Goal: Task Accomplishment & Management: Use online tool/utility

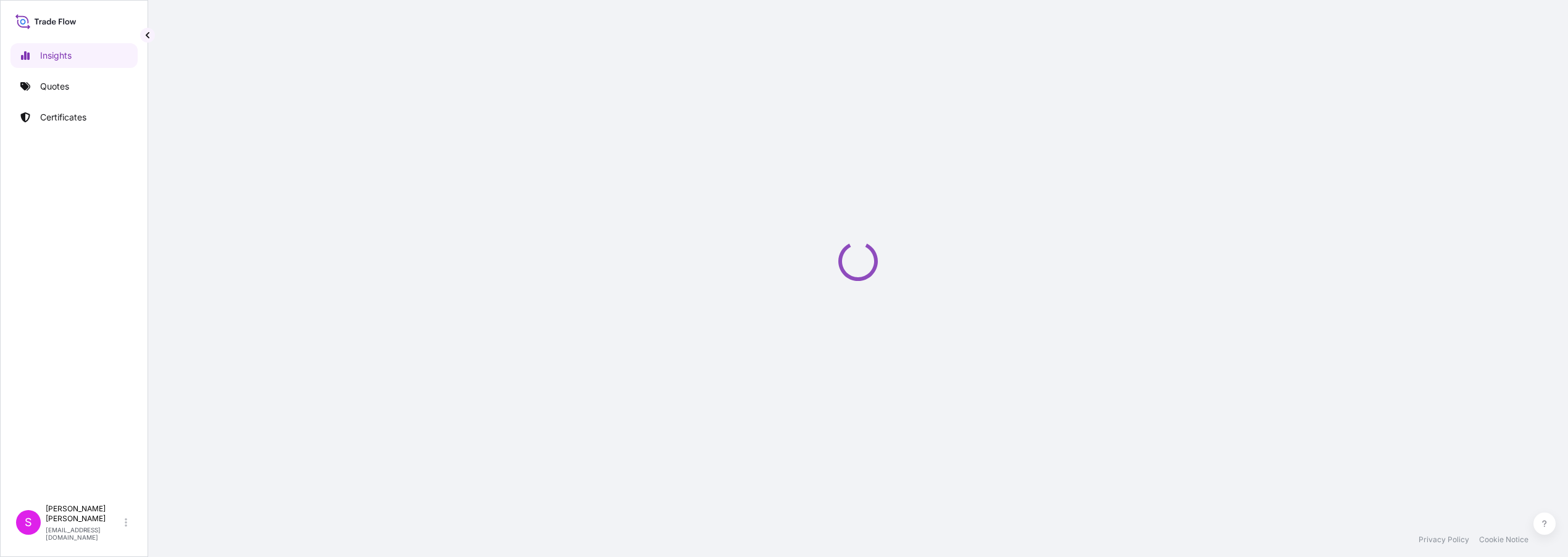
select select "2025"
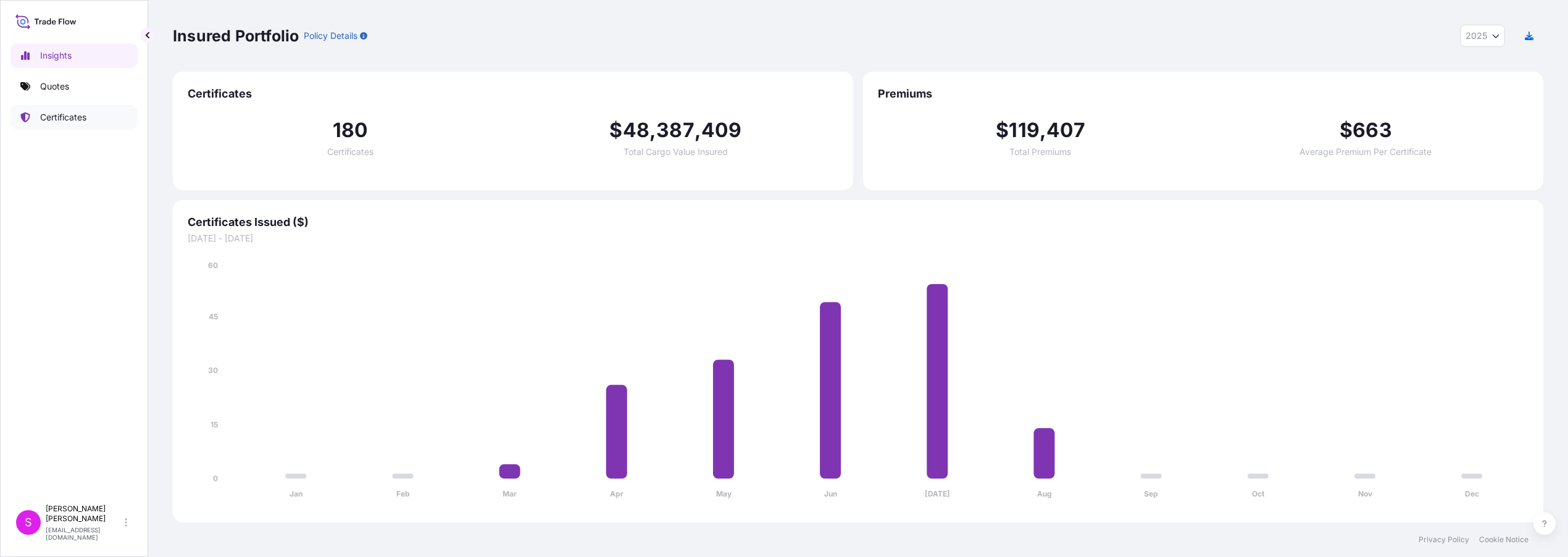
click at [50, 116] on p "Certificates" at bounding box center [63, 117] width 46 height 12
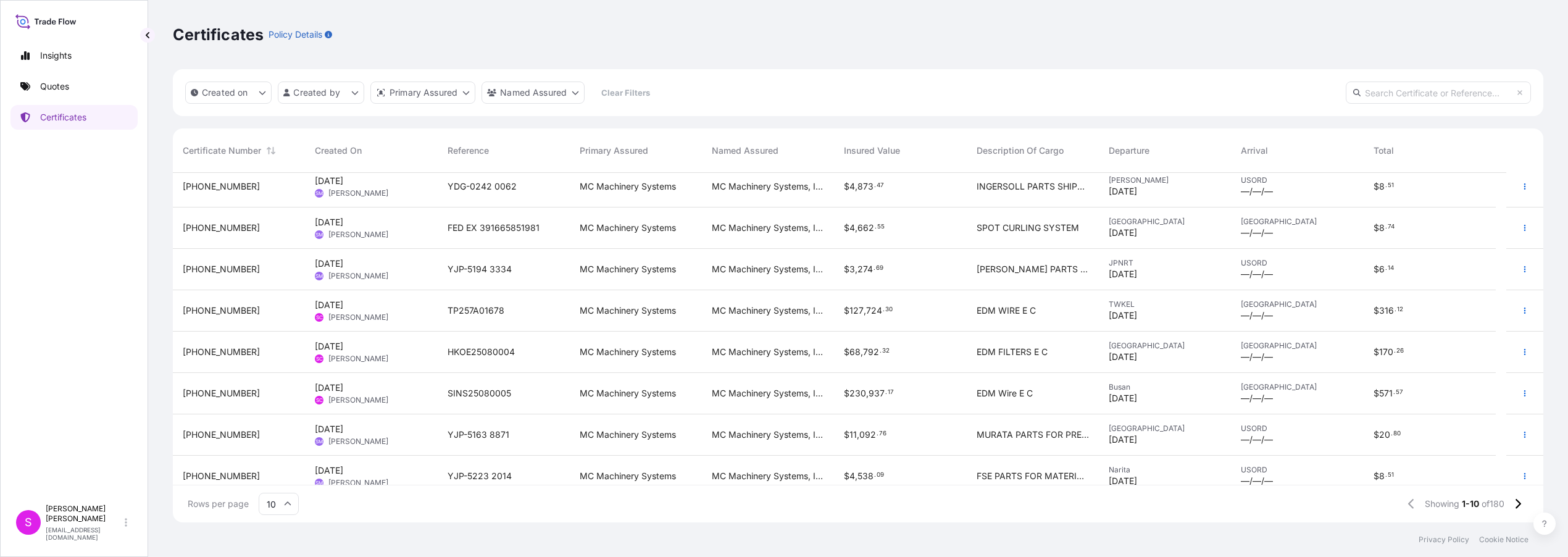
scroll to position [101, 0]
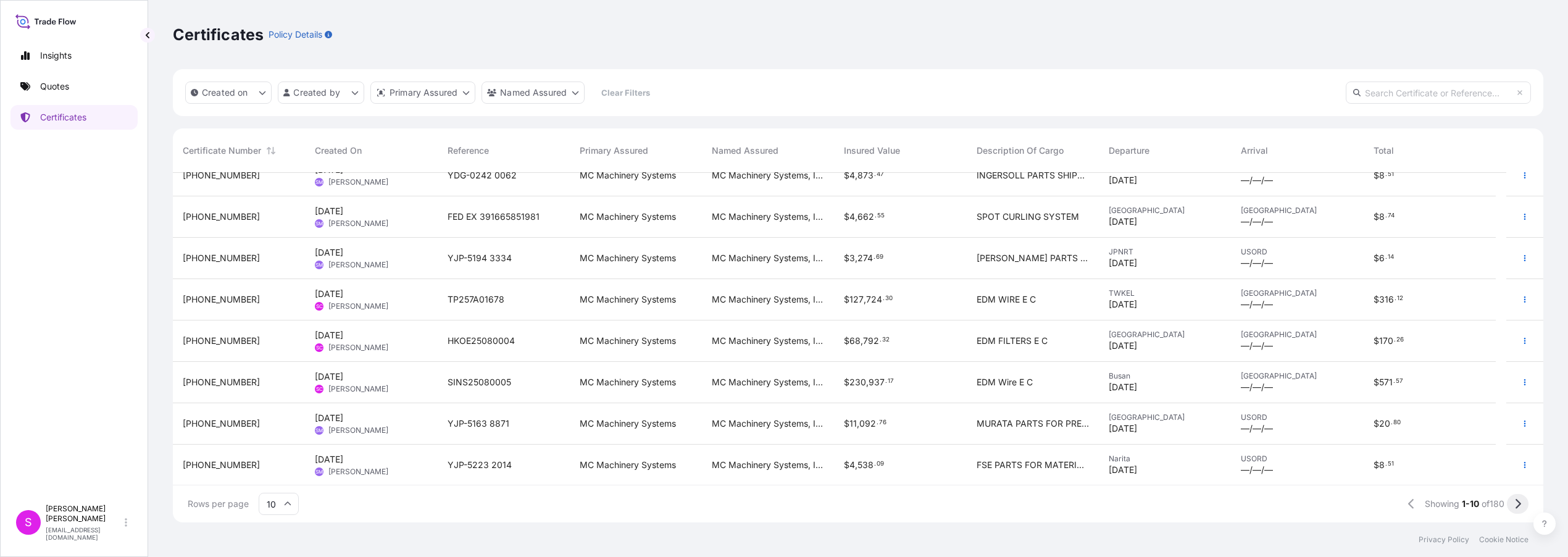
click at [1520, 507] on icon at bounding box center [1517, 504] width 7 height 11
click at [1515, 501] on icon at bounding box center [1517, 504] width 7 height 11
click at [1521, 508] on button at bounding box center [1518, 504] width 21 height 20
click at [1520, 505] on icon at bounding box center [1517, 504] width 7 height 11
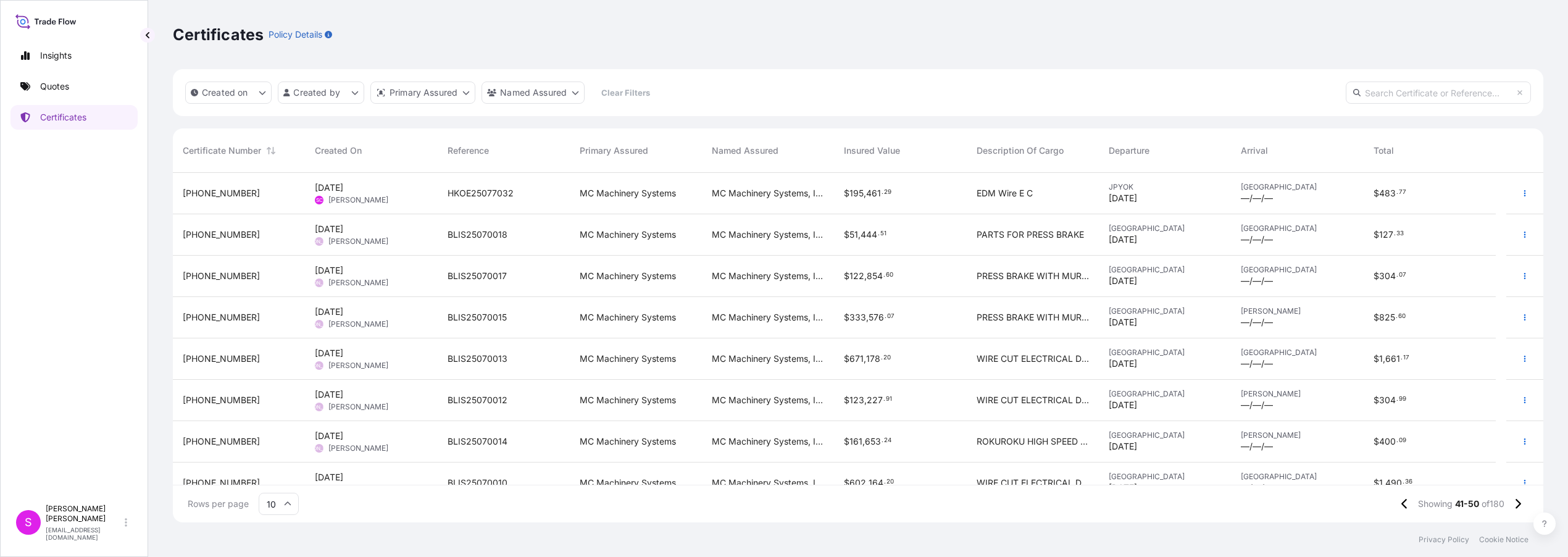
click at [1114, 201] on span "[DATE]" at bounding box center [1122, 198] width 28 height 12
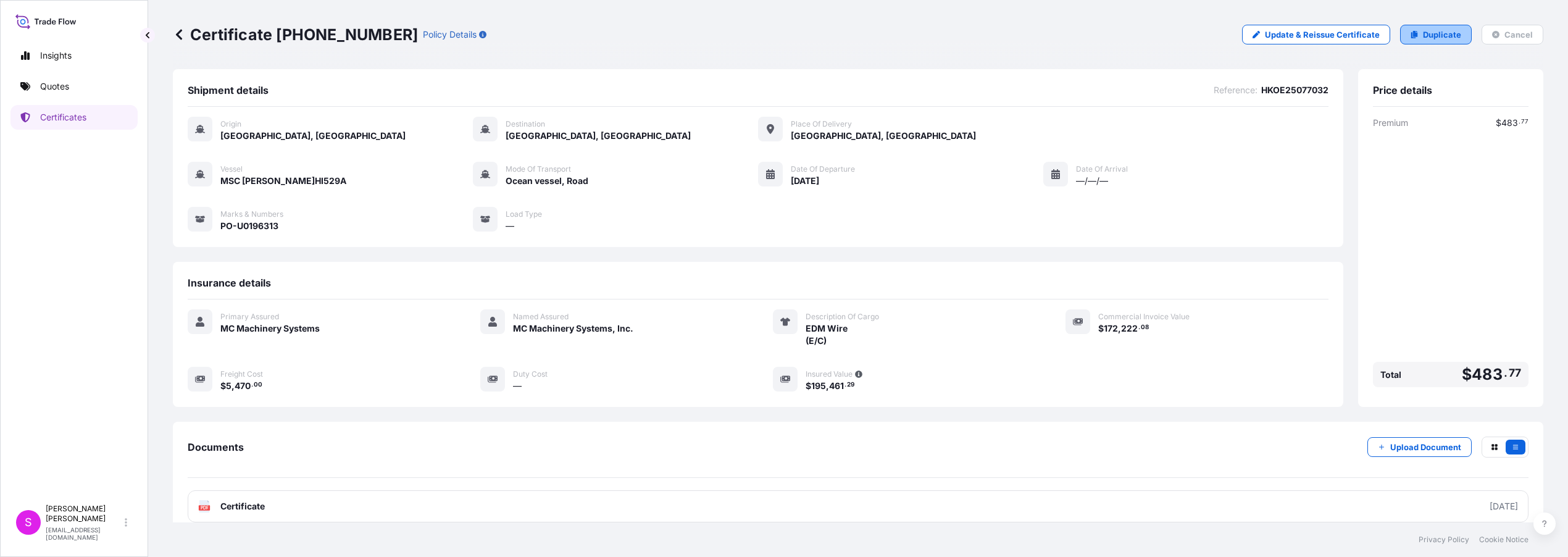
click at [1441, 33] on p "Duplicate" at bounding box center [1442, 34] width 38 height 12
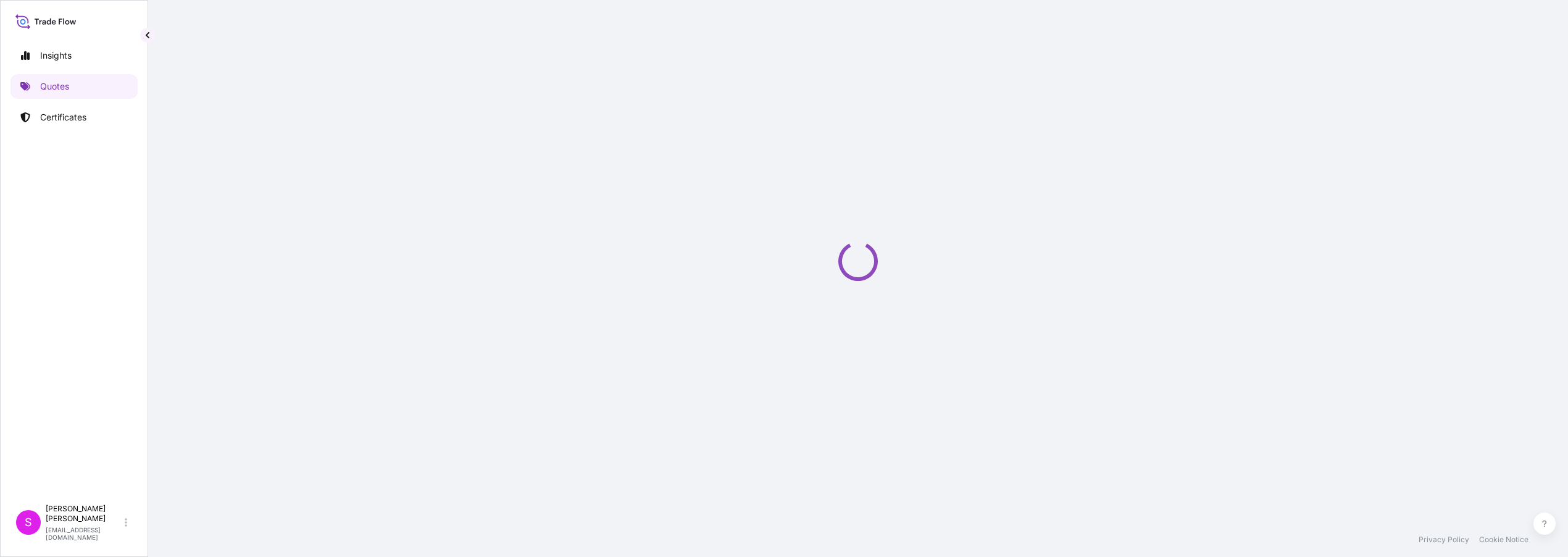
select select "Ocean Vessel"
select select "Road / [GEOGRAPHIC_DATA]"
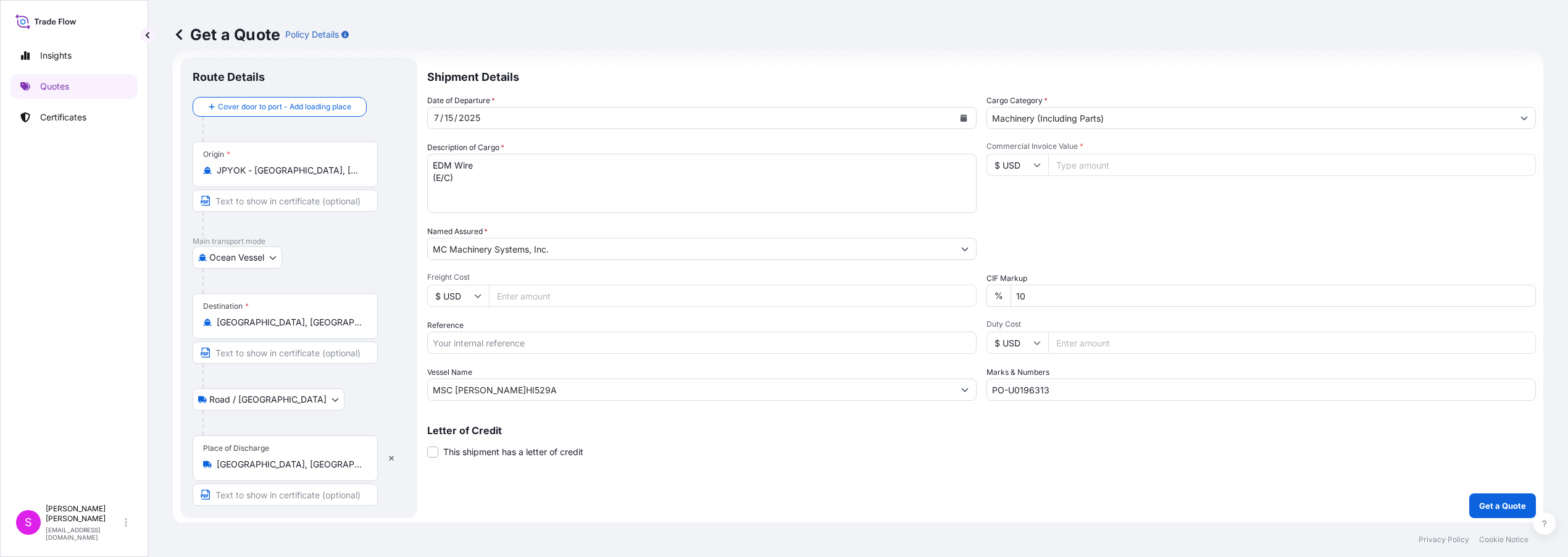
scroll to position [21, 0]
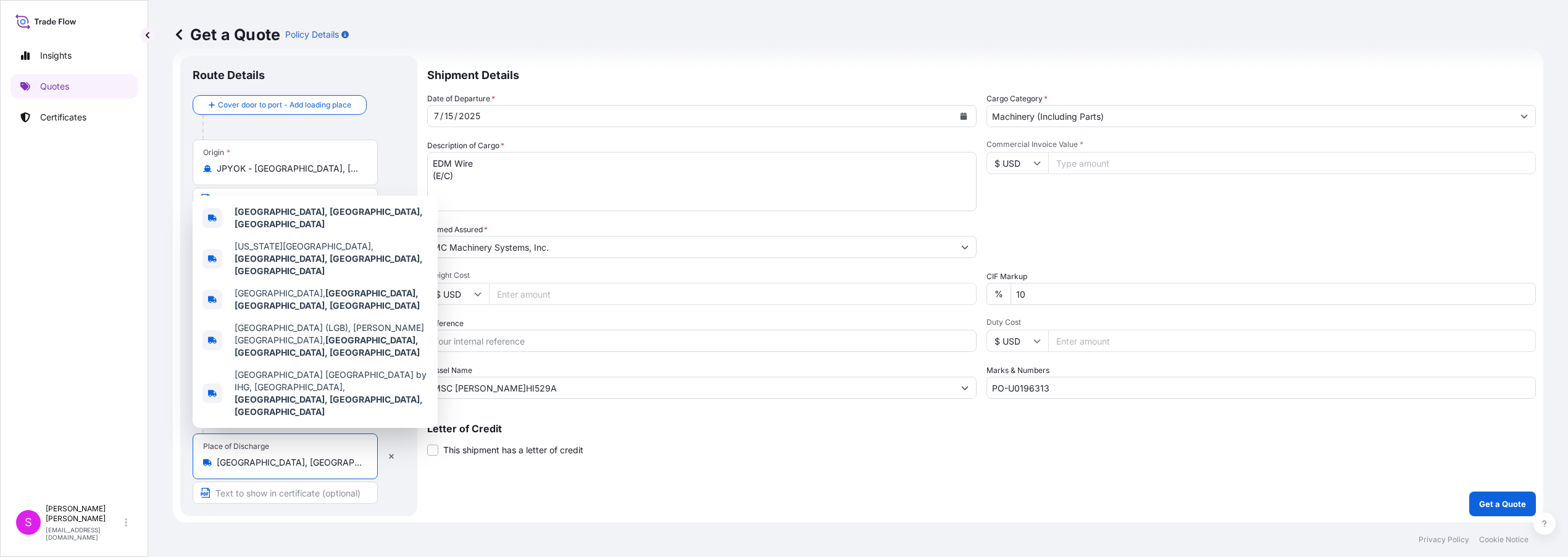
drag, startPoint x: 307, startPoint y: 459, endPoint x: 215, endPoint y: 463, distance: 92.1
click at [215, 463] on div "[GEOGRAPHIC_DATA], [GEOGRAPHIC_DATA], [GEOGRAPHIC_DATA]" at bounding box center [285, 463] width 164 height 12
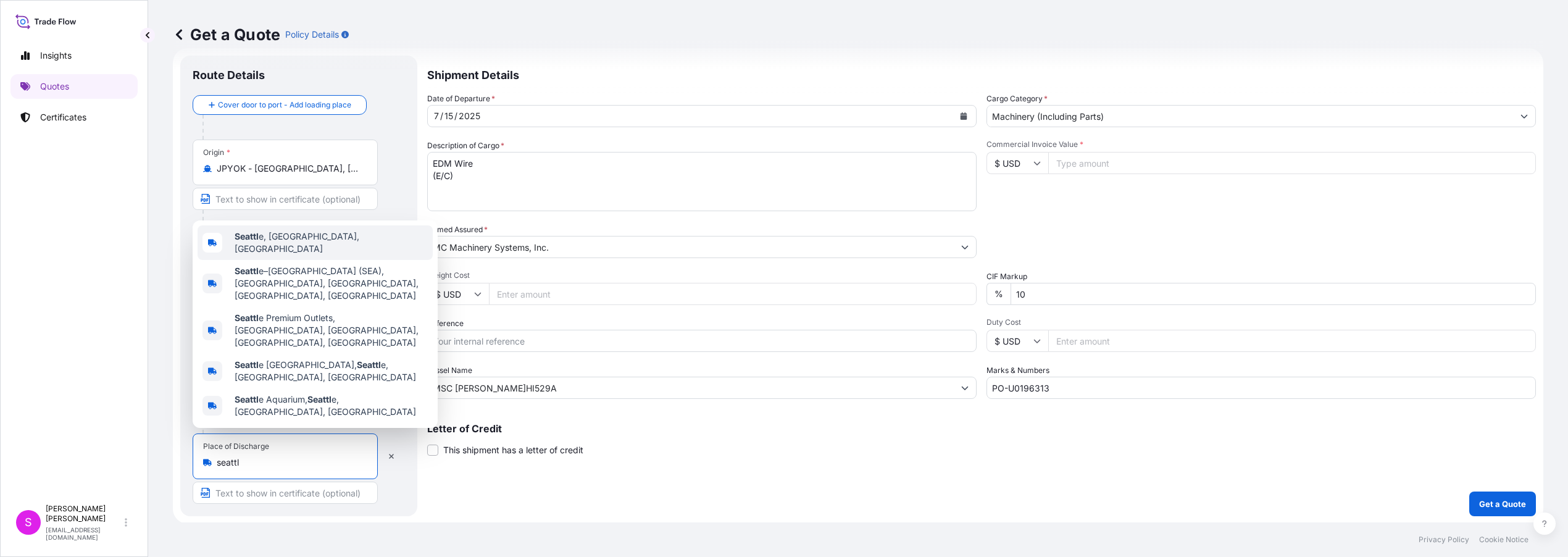
click at [295, 255] on span "Seattl e, [GEOGRAPHIC_DATA], [GEOGRAPHIC_DATA]" at bounding box center [331, 242] width 193 height 25
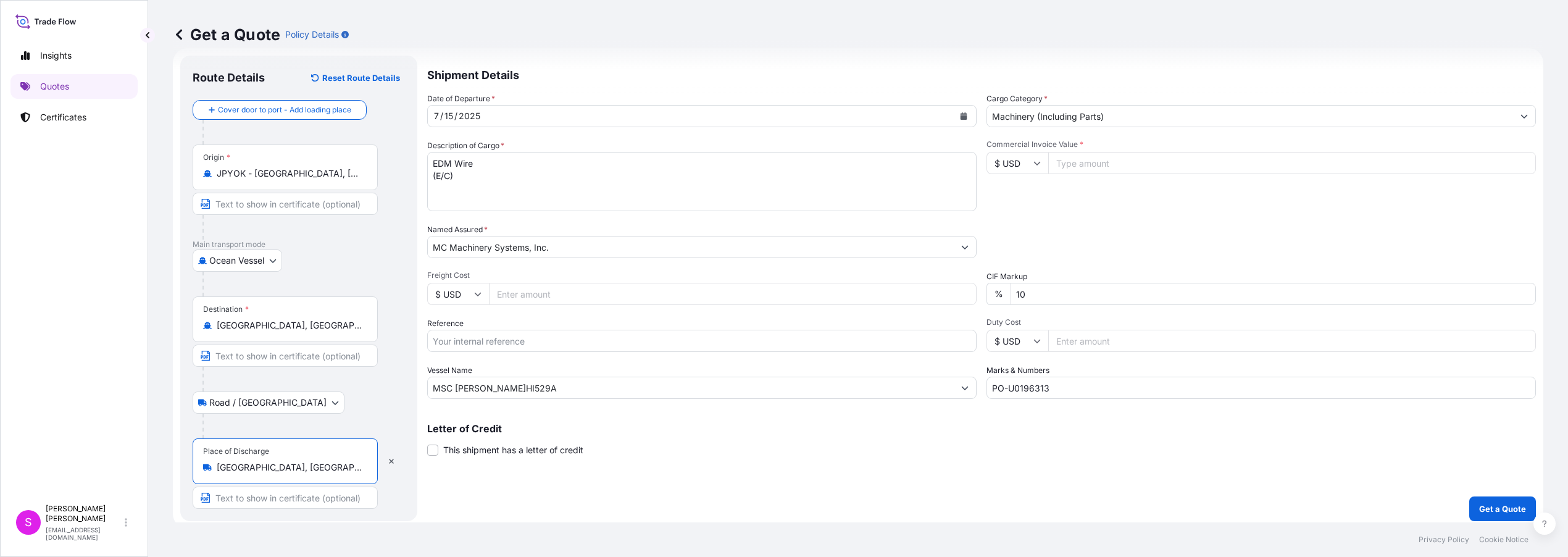
type input "[GEOGRAPHIC_DATA], [GEOGRAPHIC_DATA], [GEOGRAPHIC_DATA]"
click at [453, 117] on div "15" at bounding box center [449, 116] width 11 height 15
click at [961, 118] on icon "Calendar" at bounding box center [964, 116] width 7 height 8
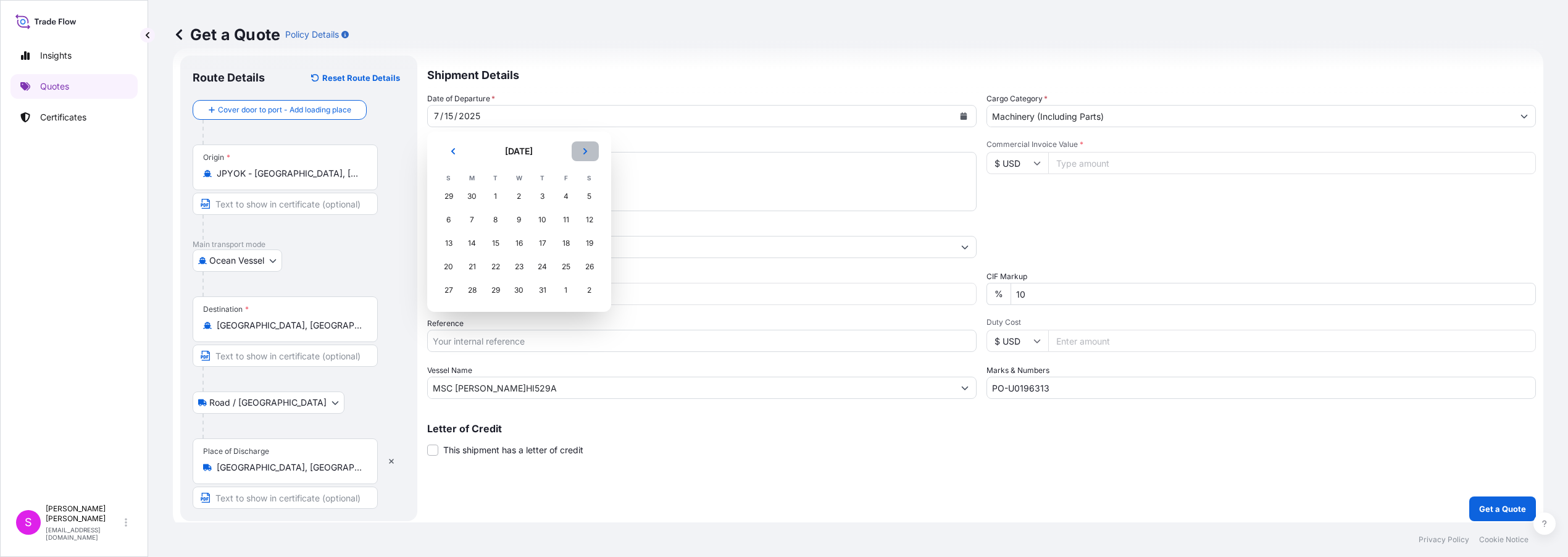
click at [587, 151] on icon "Next" at bounding box center [585, 151] width 8 height 8
click at [499, 293] on div "26" at bounding box center [495, 290] width 22 height 22
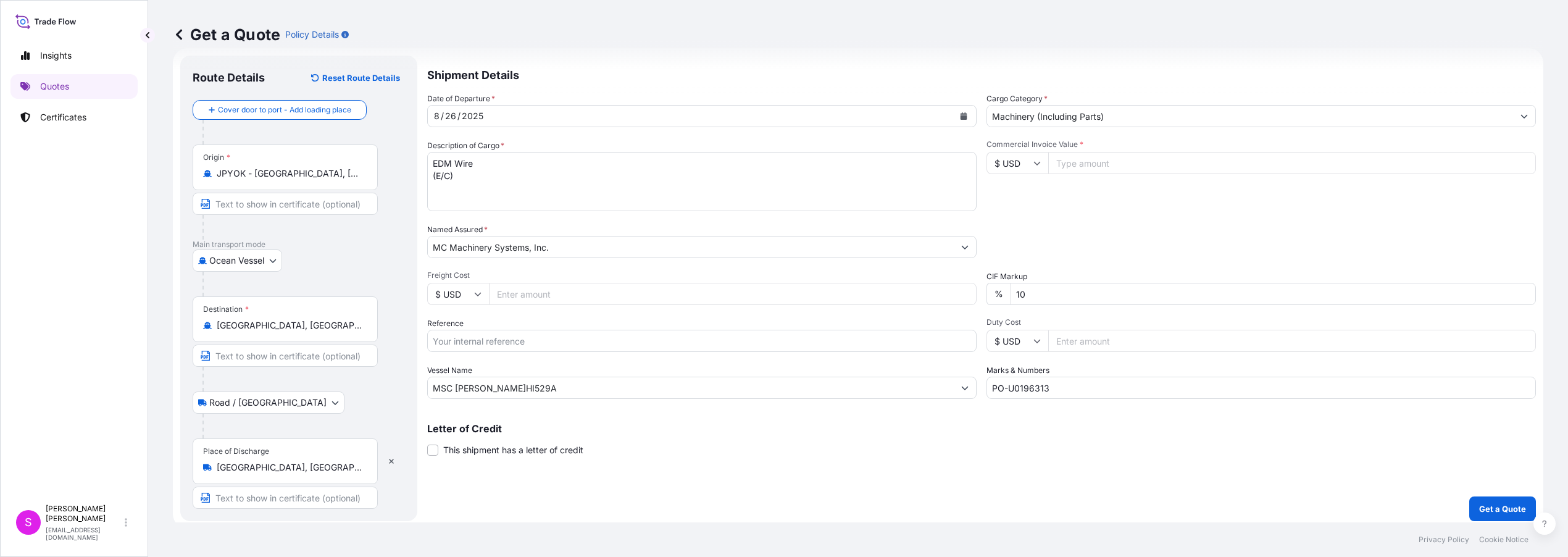
click at [1084, 163] on input "Commercial Invoice Value *" at bounding box center [1292, 163] width 487 height 22
type input "166155.12"
click at [530, 296] on input "Freight Cost" at bounding box center [733, 293] width 487 height 22
click at [523, 296] on input "46760.00" at bounding box center [733, 293] width 487 height 22
type input "4760.00"
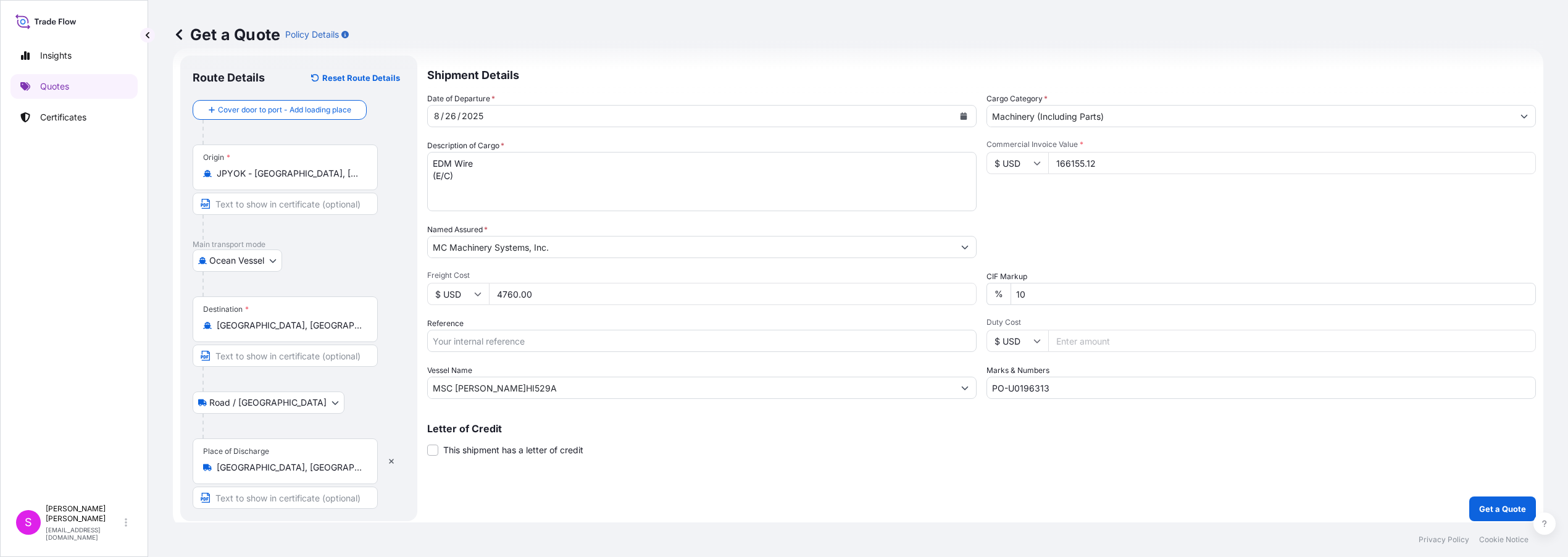
click at [520, 342] on input "Reference" at bounding box center [702, 340] width 550 height 22
type input "HKOE25080073"
drag, startPoint x: 543, startPoint y: 391, endPoint x: 456, endPoint y: 392, distance: 87.0
click at [456, 392] on input "MSC [PERSON_NAME]HI529A" at bounding box center [690, 388] width 526 height 22
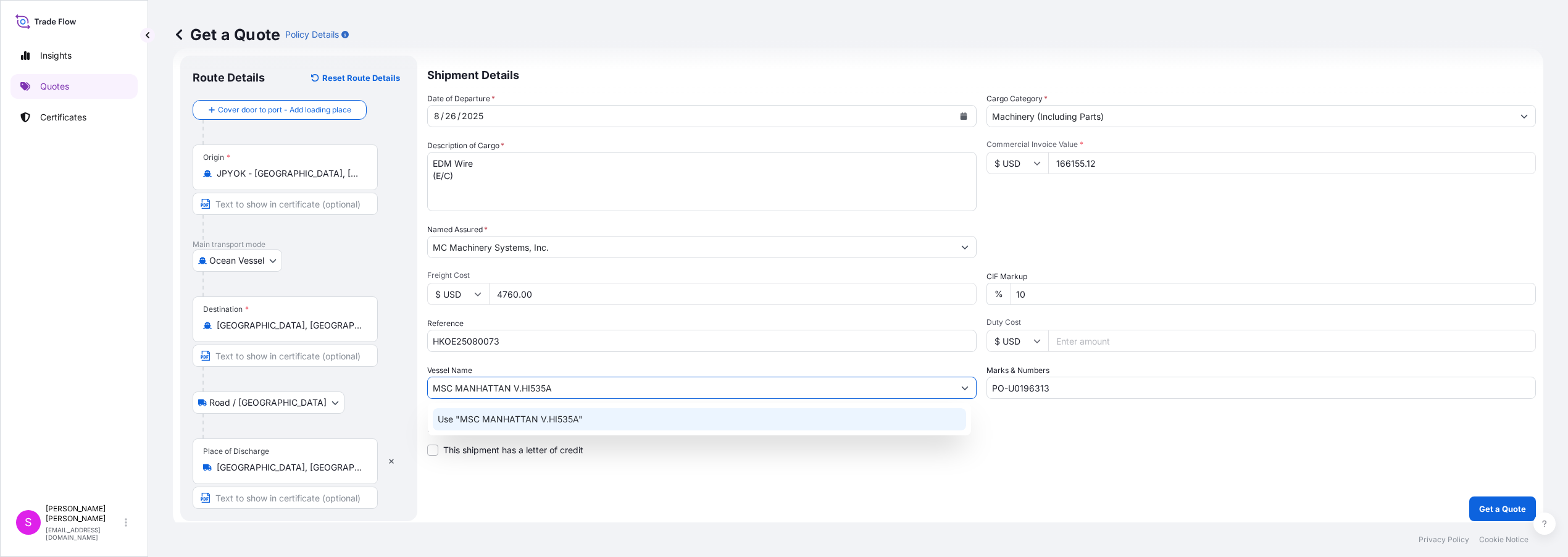
type input "MSC MANHATTAN V.HI535A"
click at [1069, 389] on input "PO-U0196313" at bounding box center [1261, 388] width 550 height 22
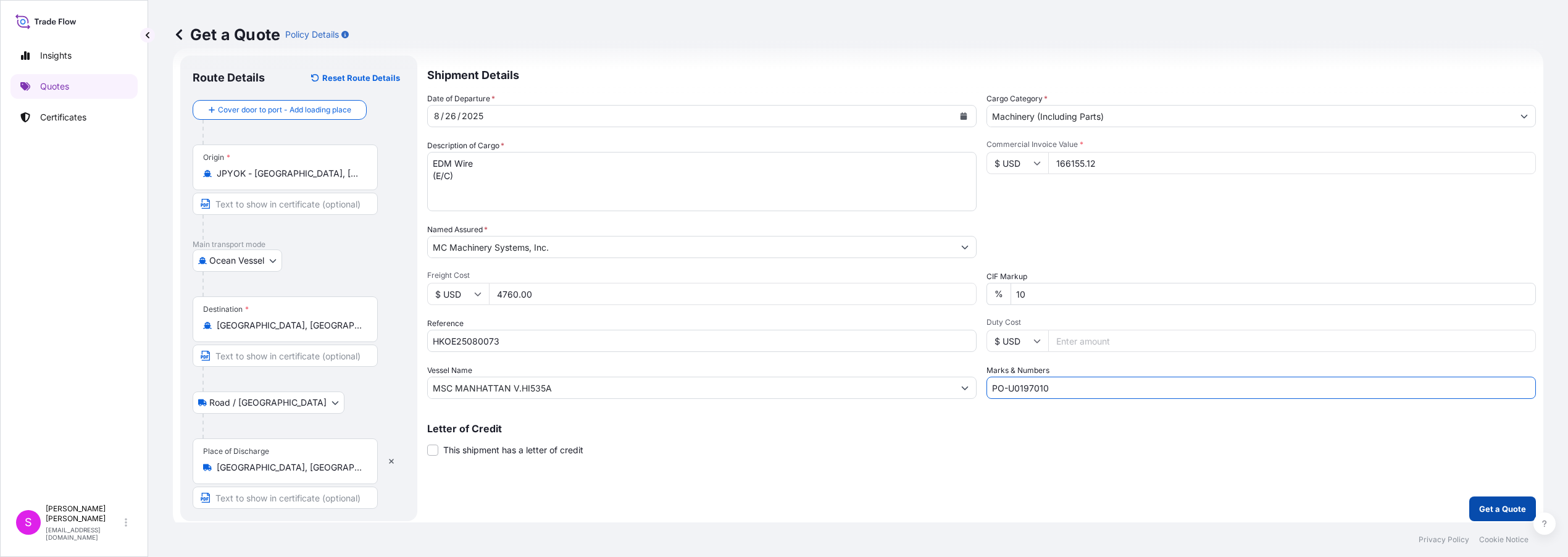
type input "PO-U0197010"
click at [1479, 511] on p "Get a Quote" at bounding box center [1503, 509] width 47 height 12
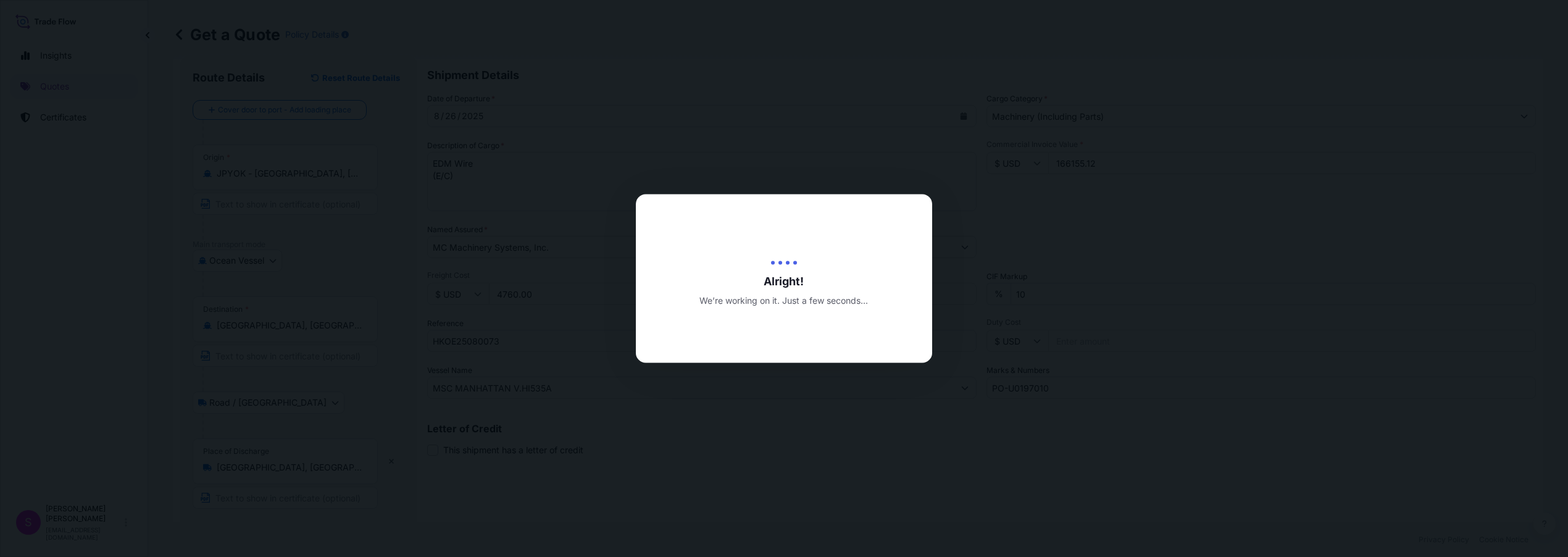
type input "[DATE]"
select select "Ocean Vessel"
select select "Road / [GEOGRAPHIC_DATA]"
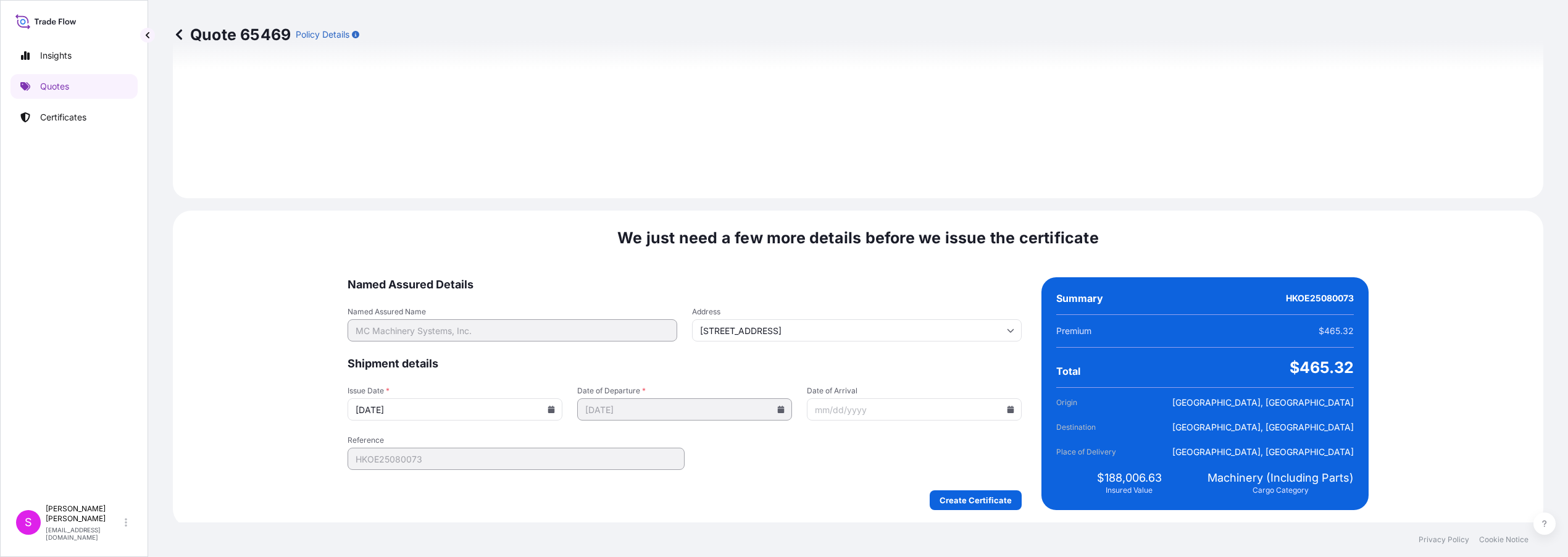
scroll to position [1467, 0]
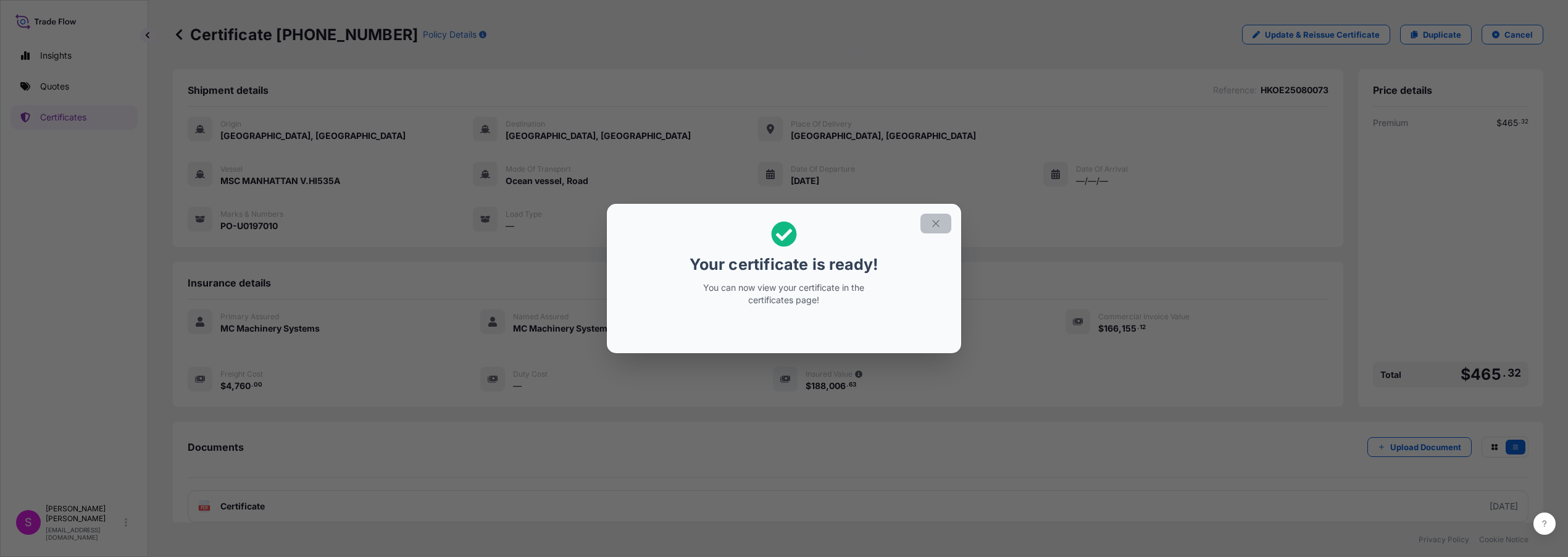
click at [936, 223] on icon "button" at bounding box center [935, 223] width 7 height 7
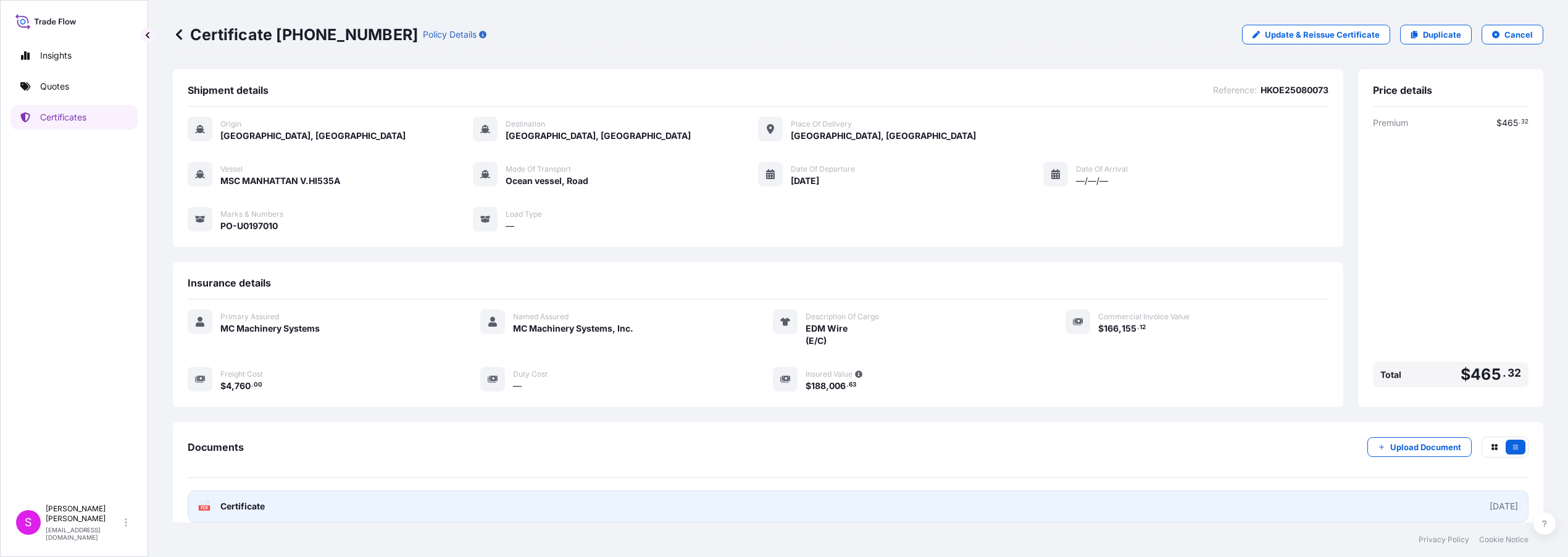
click at [258, 505] on span "Certificate" at bounding box center [242, 507] width 45 height 12
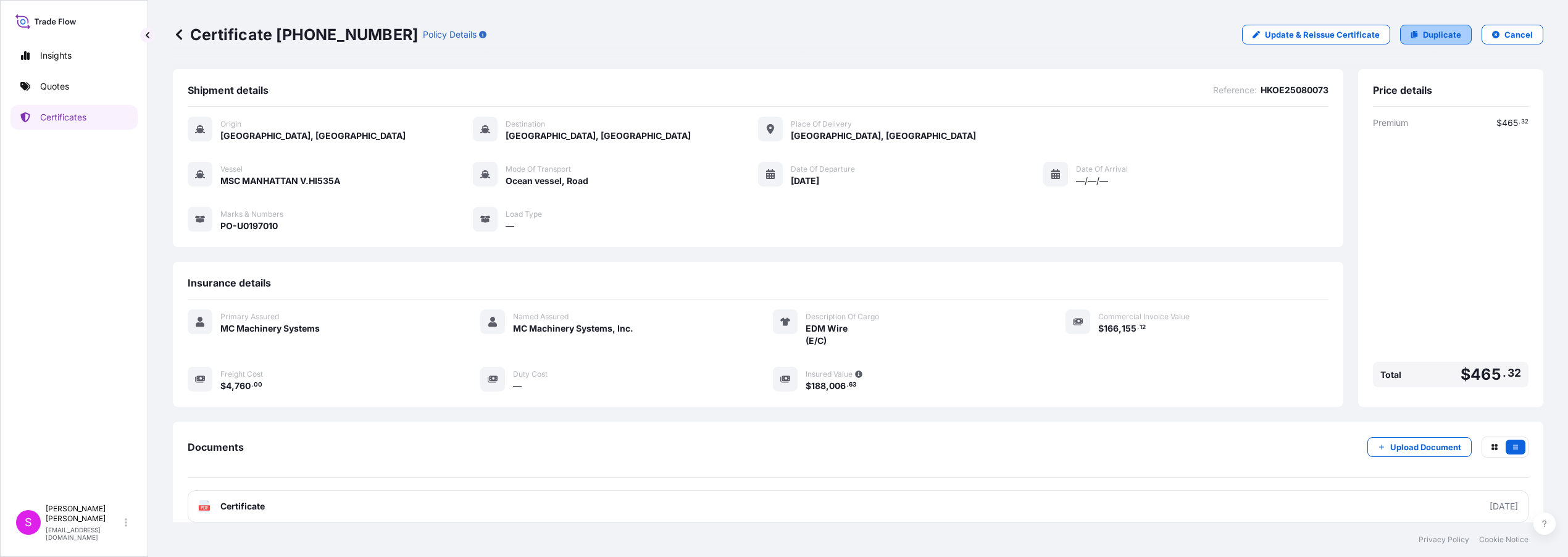
click at [1438, 36] on p "Duplicate" at bounding box center [1442, 34] width 38 height 12
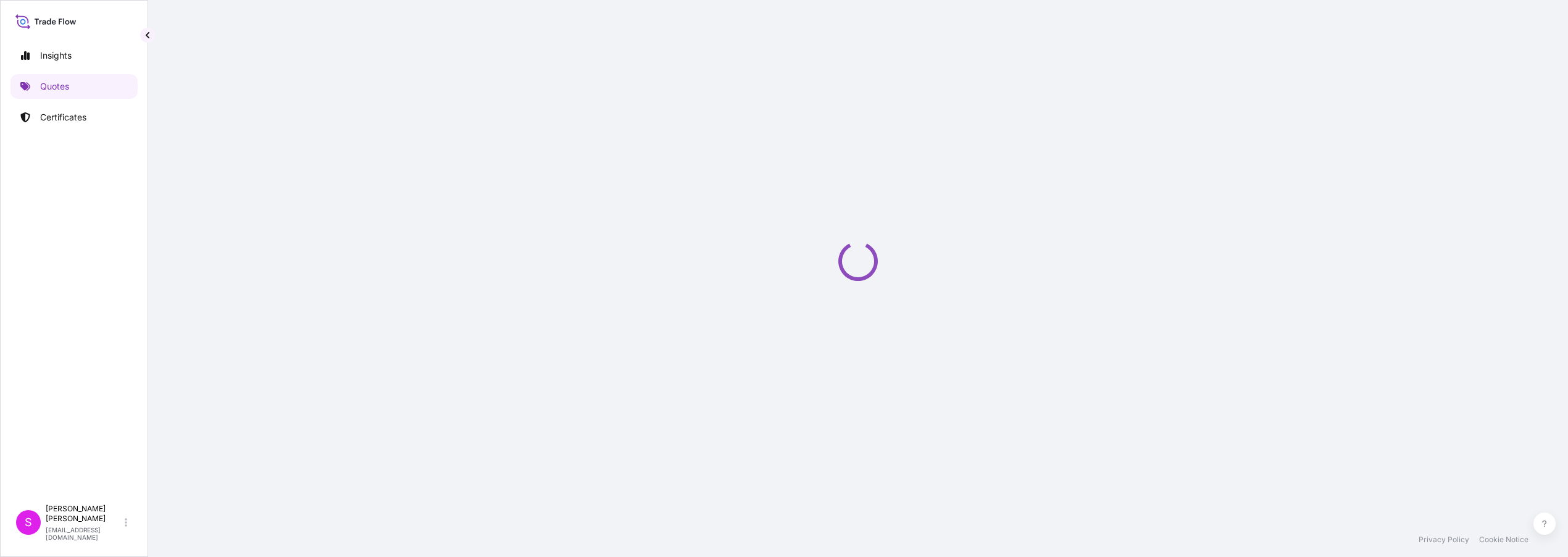
select select "Ocean Vessel"
select select "Road / [GEOGRAPHIC_DATA]"
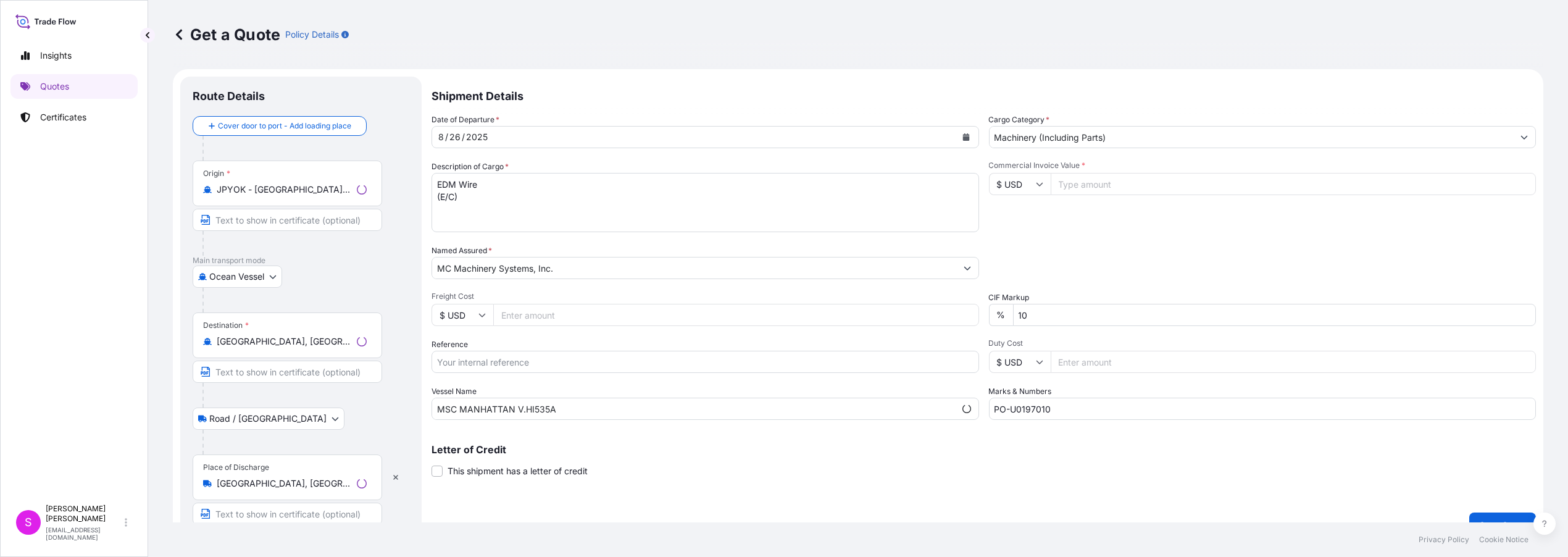
scroll to position [19, 0]
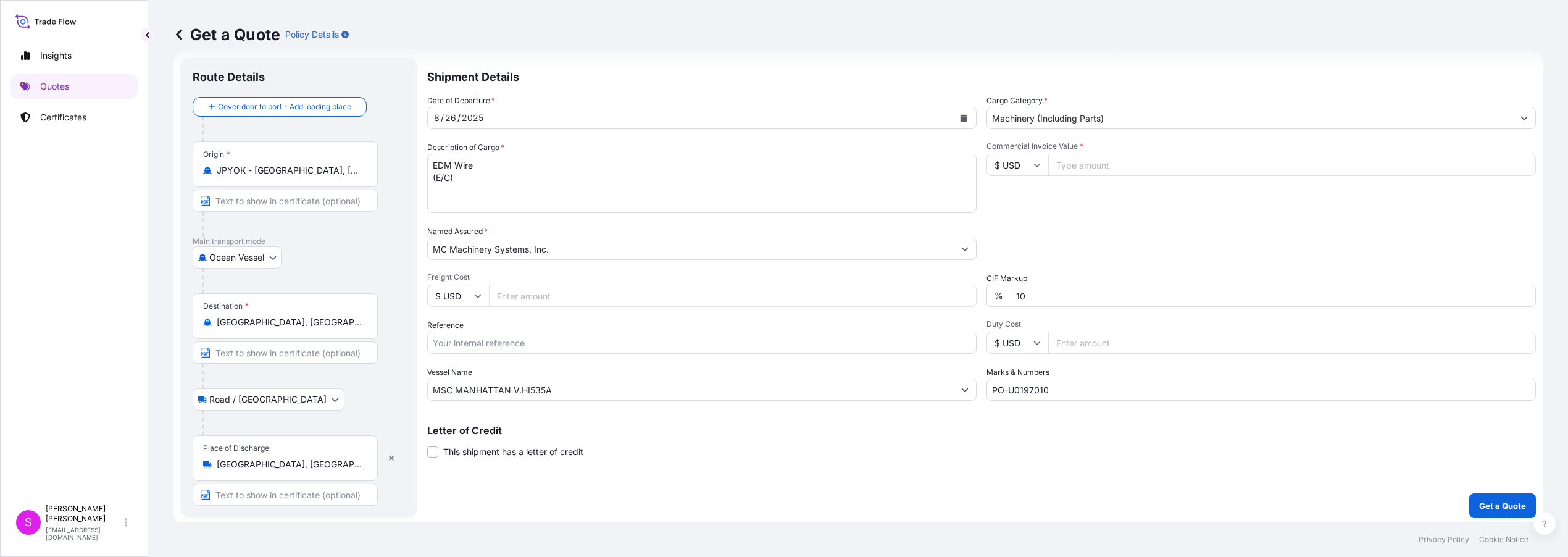
click at [548, 299] on input "Freight Cost" at bounding box center [733, 296] width 487 height 22
type input "4760.00"
click at [1071, 167] on input "Commercial Invoice Value *" at bounding box center [1292, 164] width 487 height 22
type input "182476.80"
drag, startPoint x: 506, startPoint y: 346, endPoint x: 523, endPoint y: 345, distance: 17.0
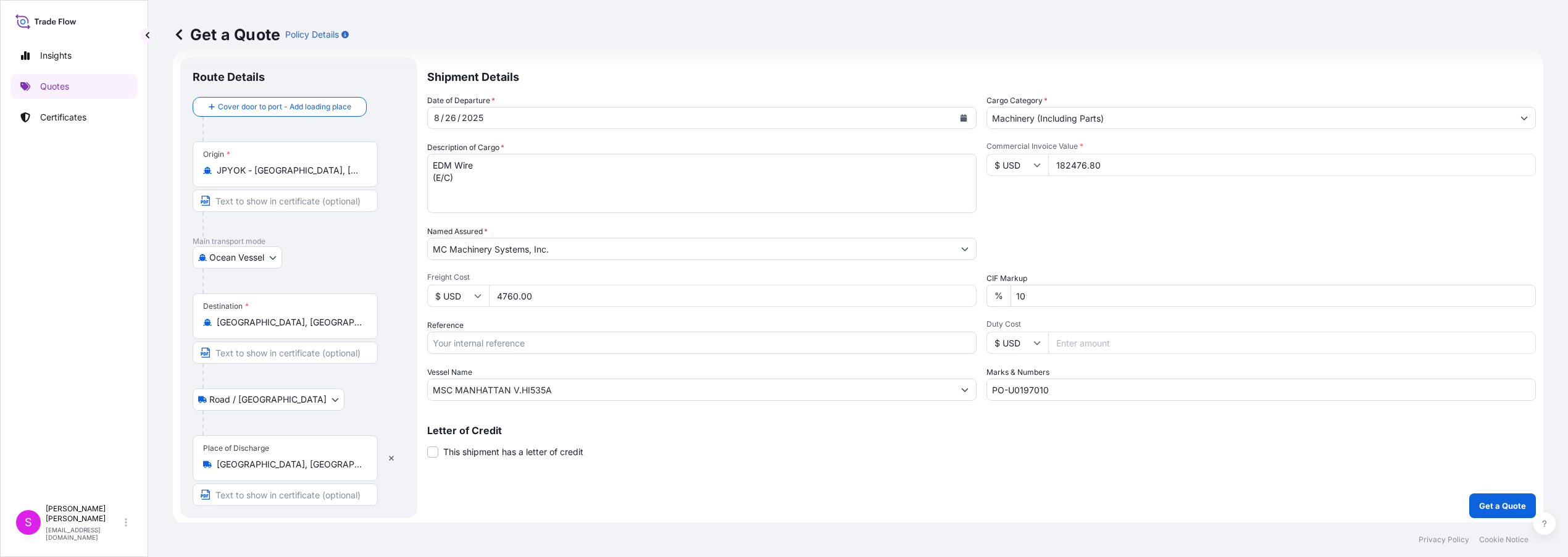
click at [506, 346] on input "Reference" at bounding box center [702, 343] width 550 height 22
type input "HKOE25080074"
click at [1051, 391] on input "PO-U0197010" at bounding box center [1261, 389] width 550 height 22
type input "PO-U0197011"
click at [1506, 500] on p "Get a Quote" at bounding box center [1503, 506] width 47 height 12
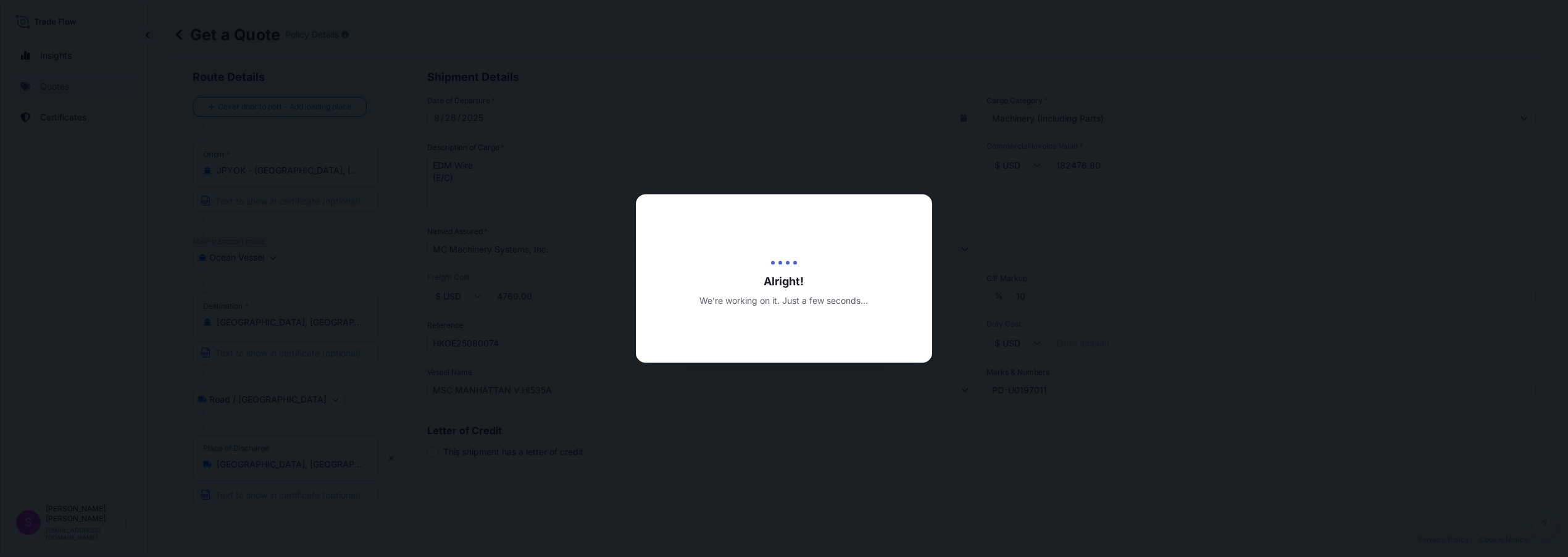
type input "[DATE]"
select select "Ocean Vessel"
select select "Road / [GEOGRAPHIC_DATA]"
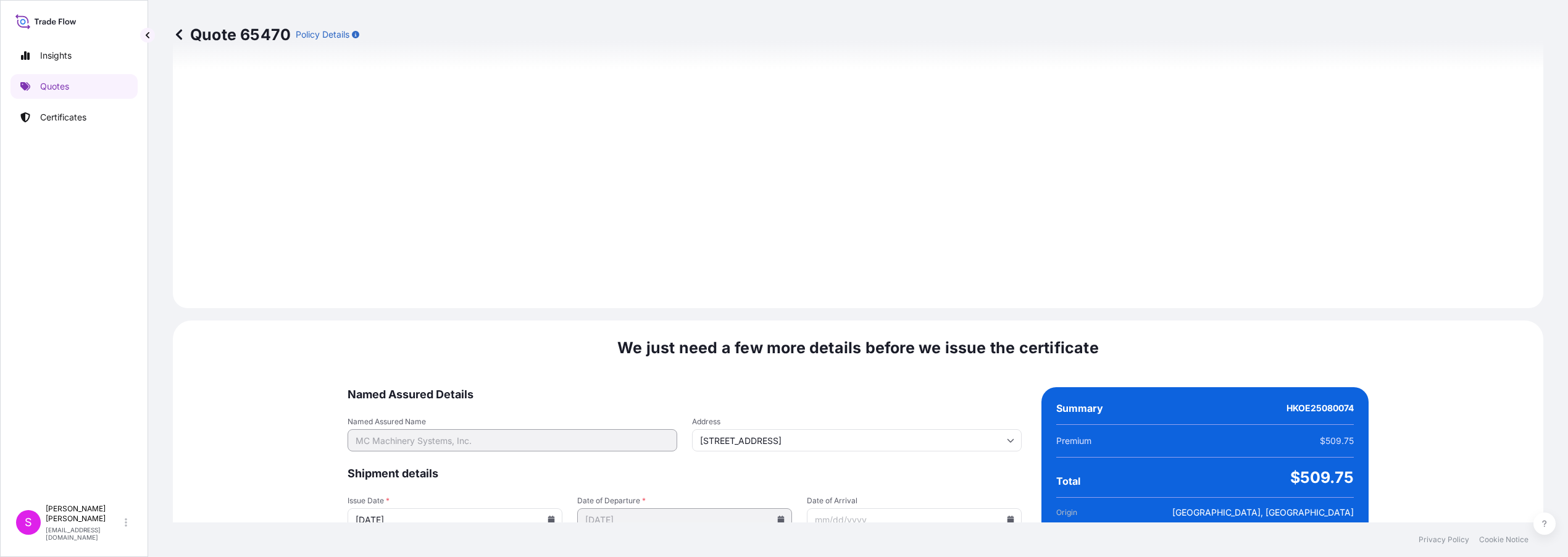
scroll to position [1467, 0]
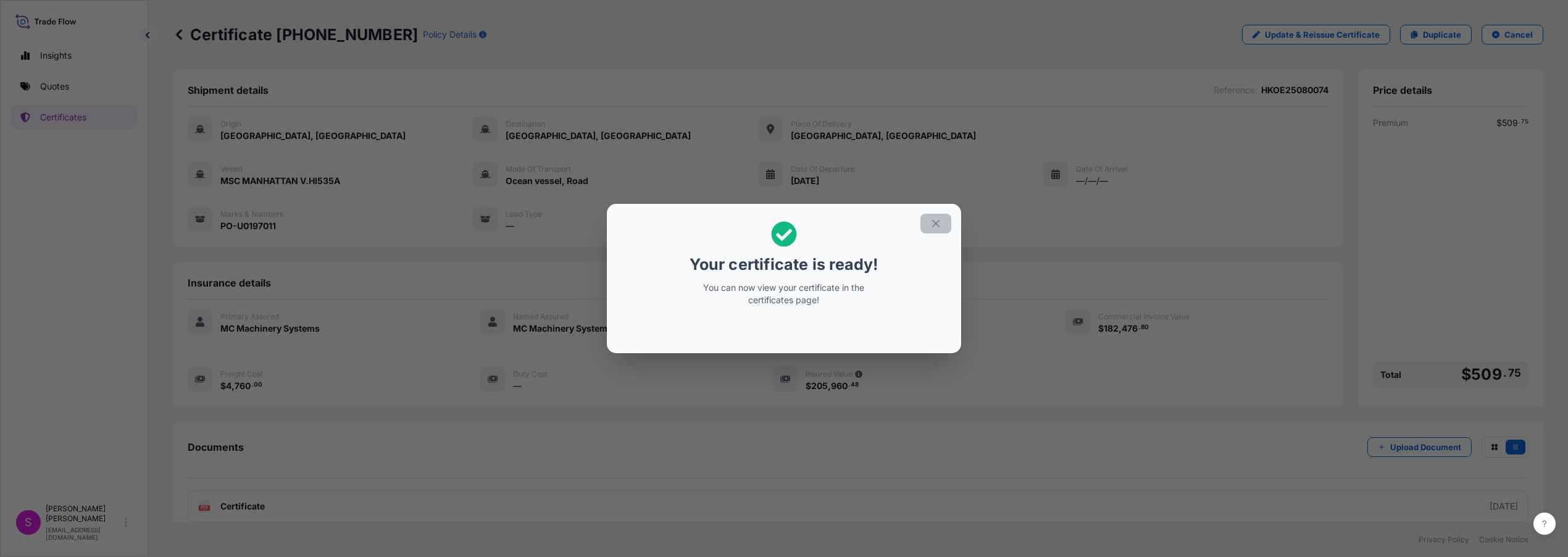
click at [938, 225] on icon "button" at bounding box center [935, 223] width 11 height 11
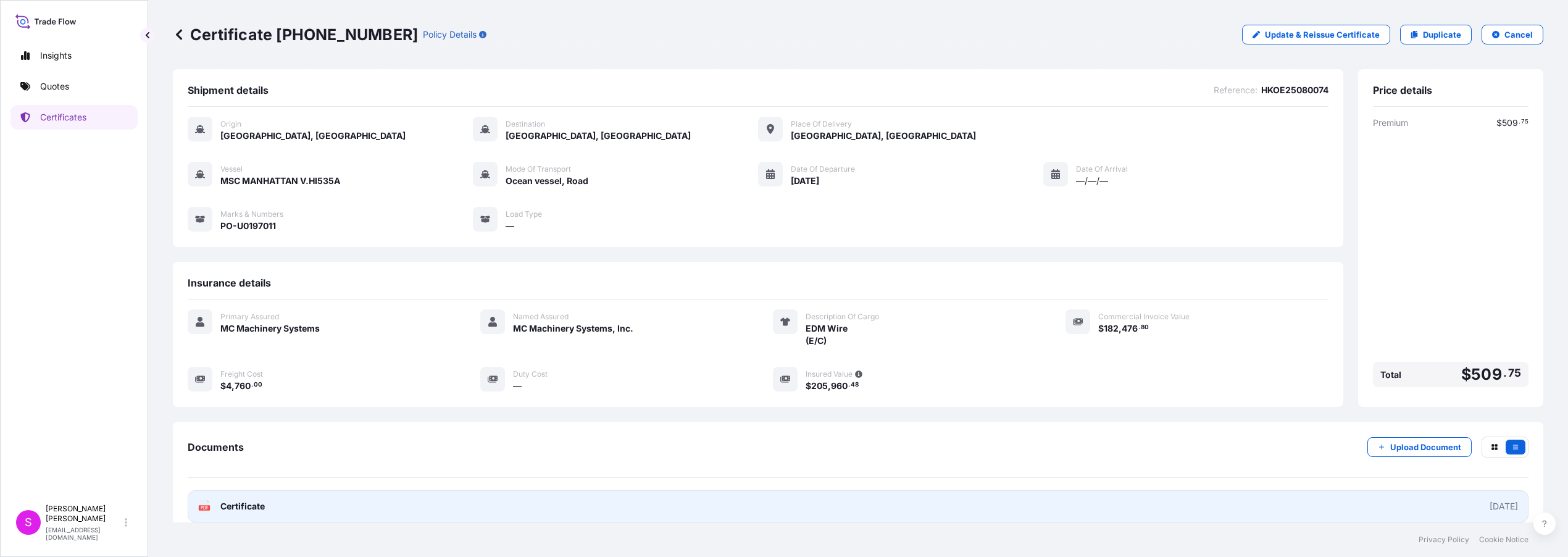
click at [257, 505] on span "Certificate" at bounding box center [242, 507] width 45 height 12
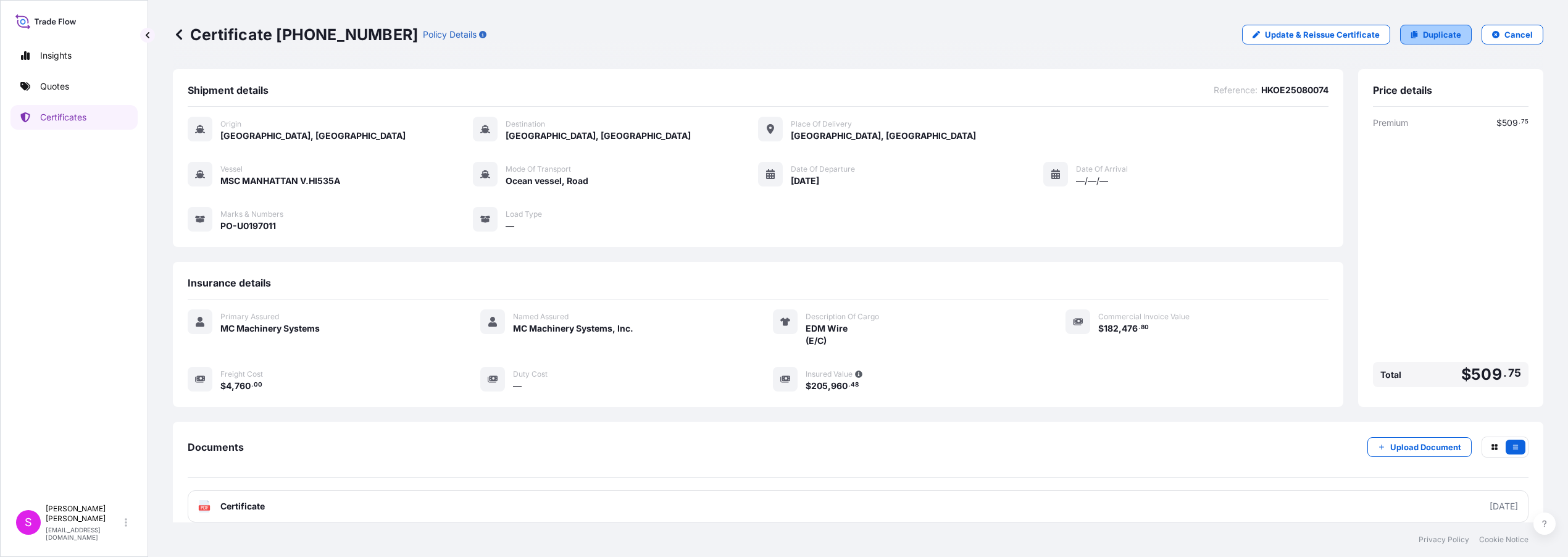
click at [1424, 35] on p "Duplicate" at bounding box center [1442, 34] width 38 height 12
select select "Ocean Vessel"
select select "Road / [GEOGRAPHIC_DATA]"
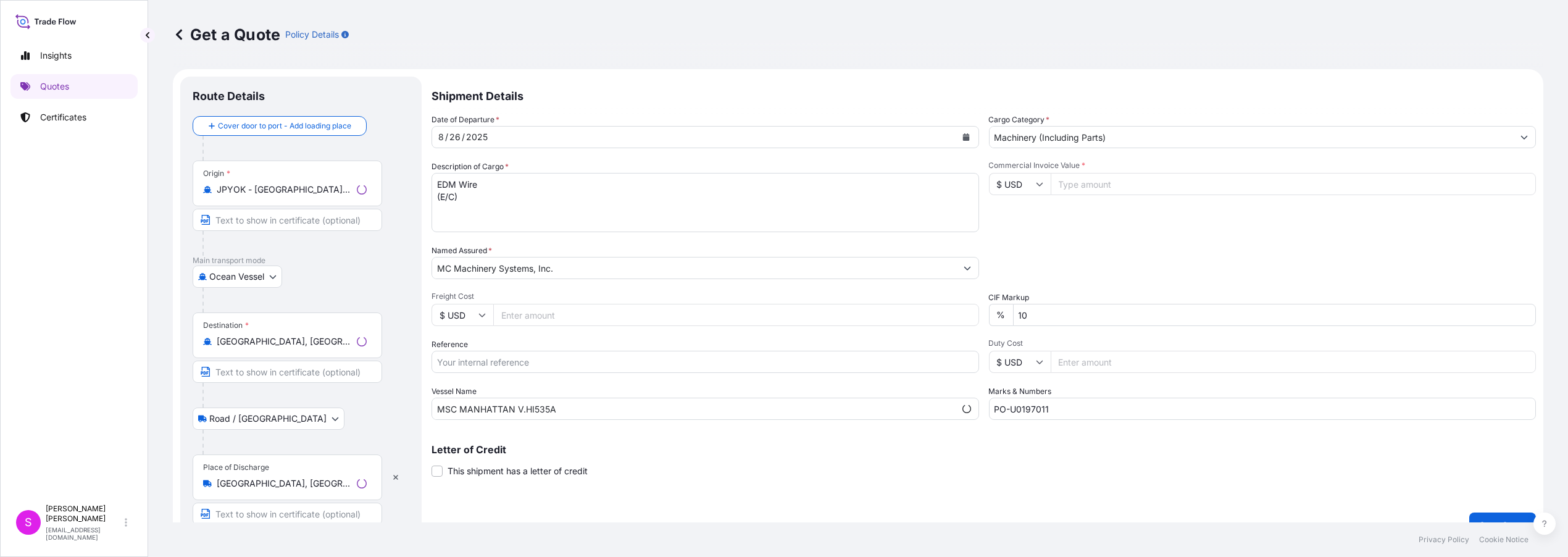
scroll to position [19, 0]
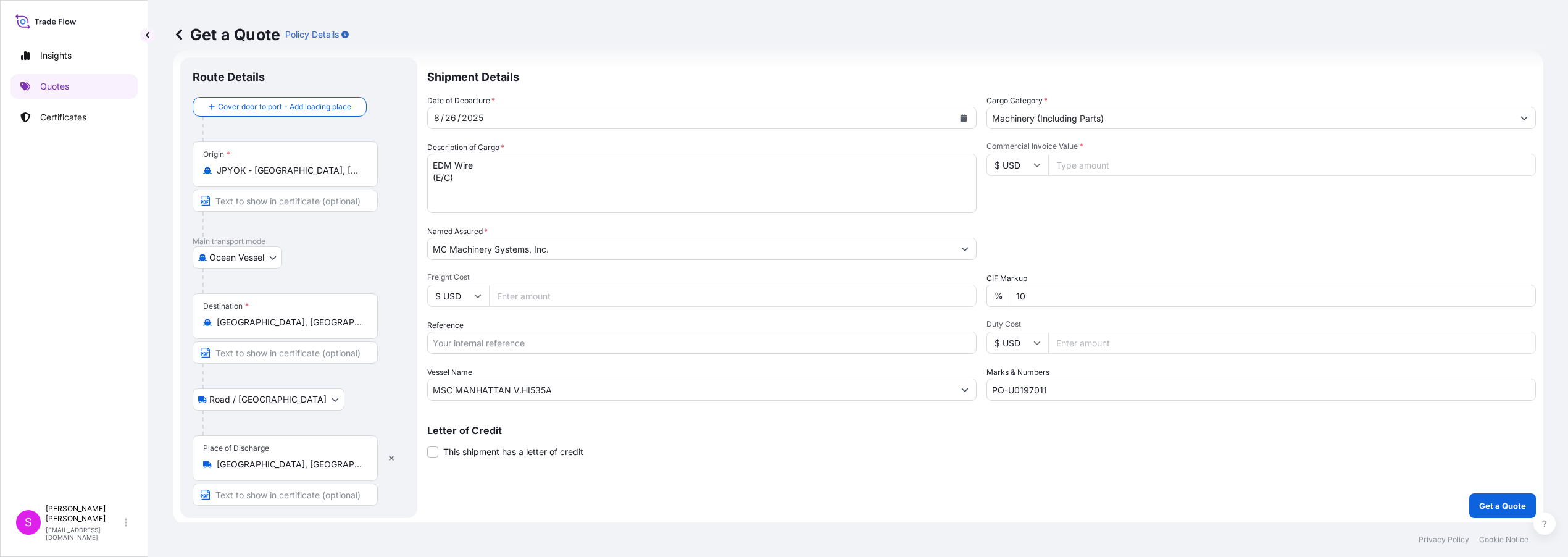
click at [521, 294] on input "Freight Cost" at bounding box center [733, 296] width 487 height 22
type input "4760.00"
click at [497, 342] on input "Reference" at bounding box center [702, 343] width 550 height 22
type input "HKOE25080370"
click at [1104, 167] on input "Commercial Invoice Value *" at bounding box center [1292, 164] width 487 height 22
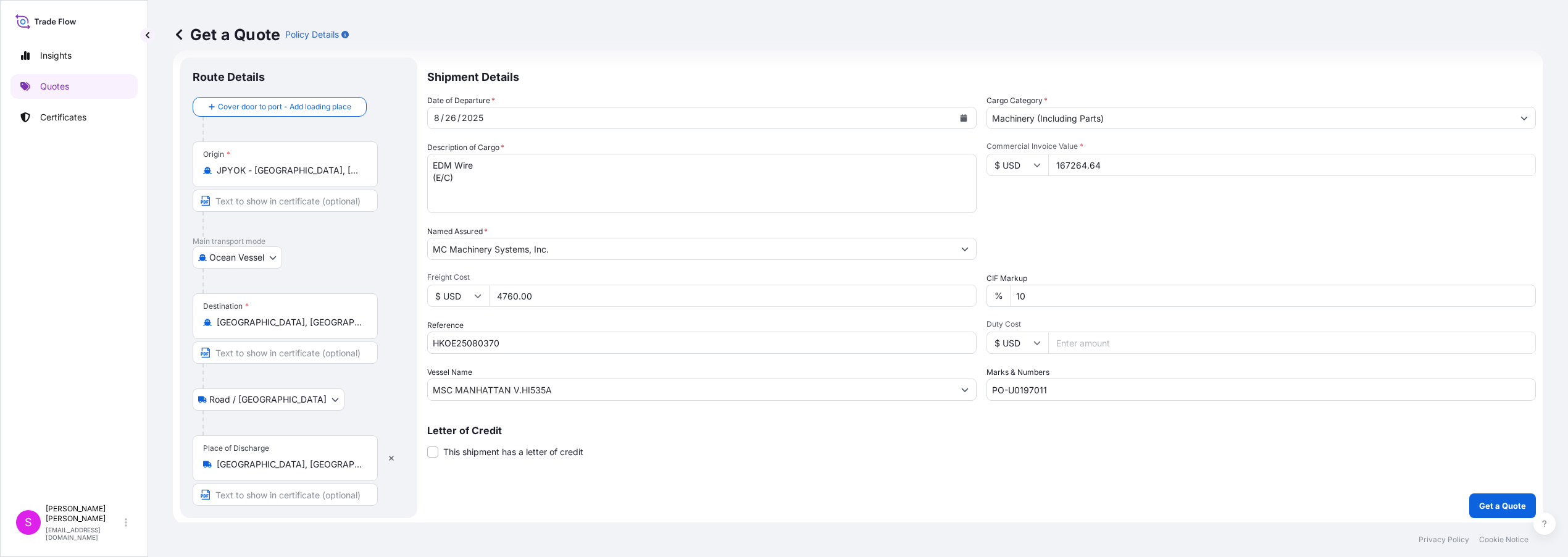
type input "167264.64"
click at [1051, 390] on input "PO-U0197011" at bounding box center [1261, 389] width 550 height 22
type input "PO-U0197013"
click at [1488, 504] on p "Get a Quote" at bounding box center [1503, 506] width 47 height 12
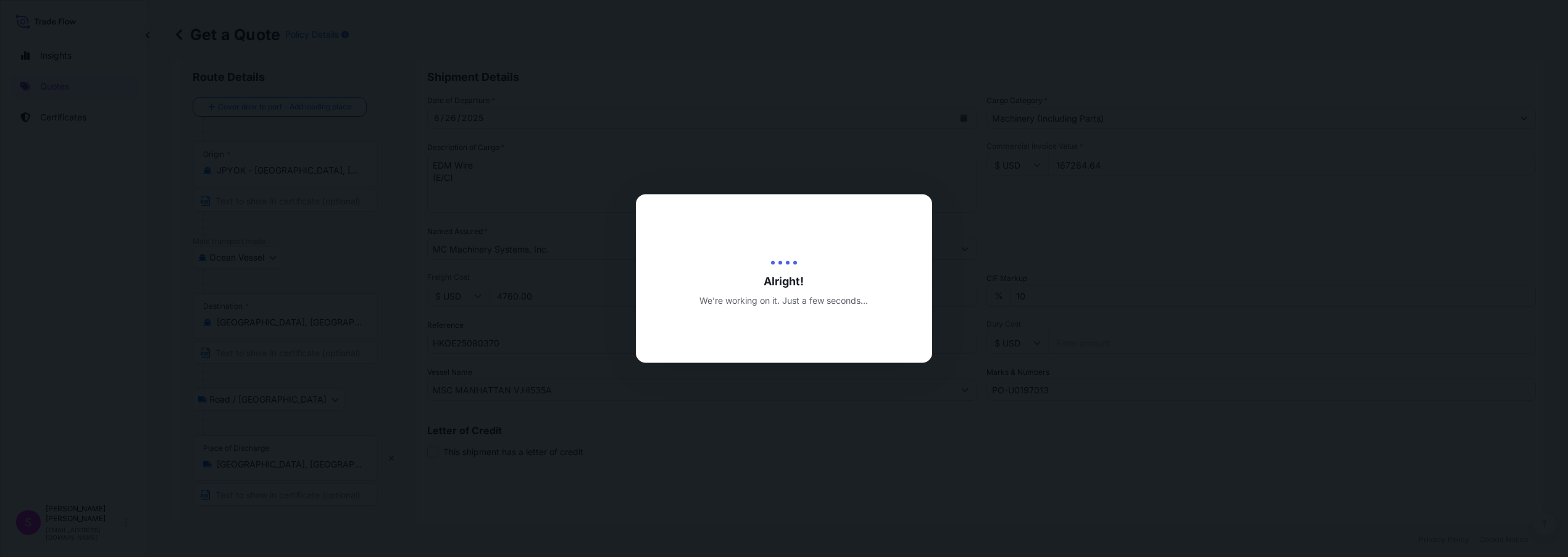
type input "[DATE]"
select select "Ocean Vessel"
select select "Road / [GEOGRAPHIC_DATA]"
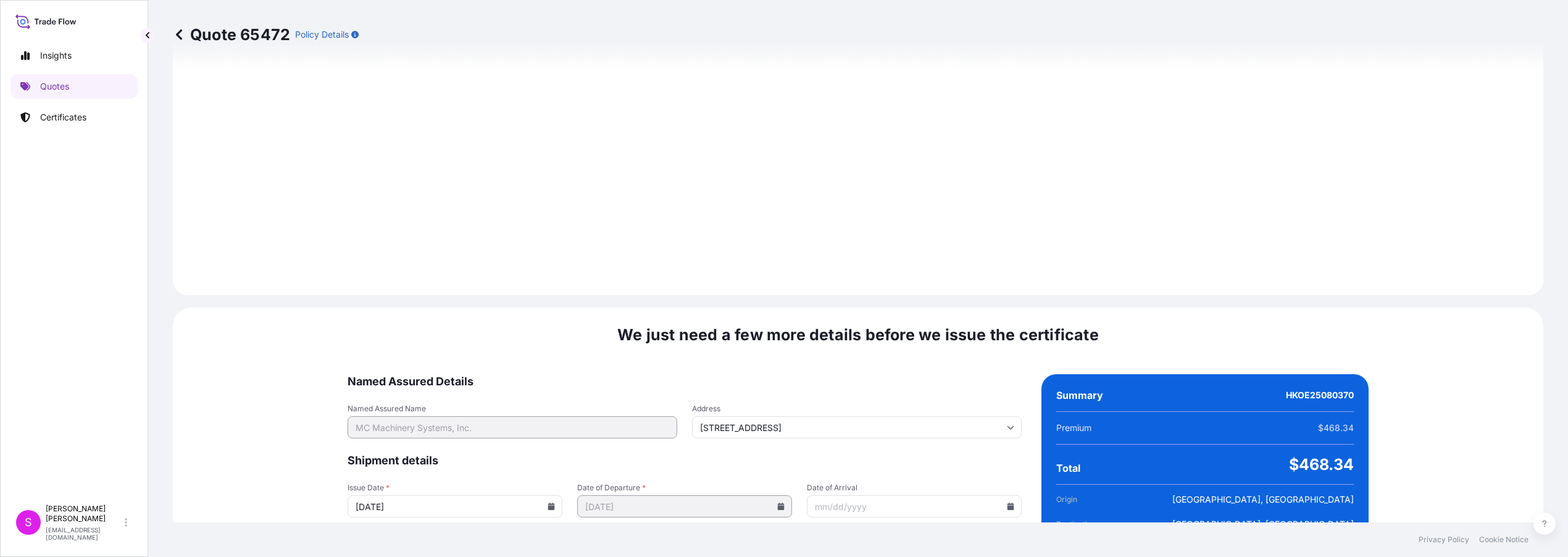
scroll to position [1467, 0]
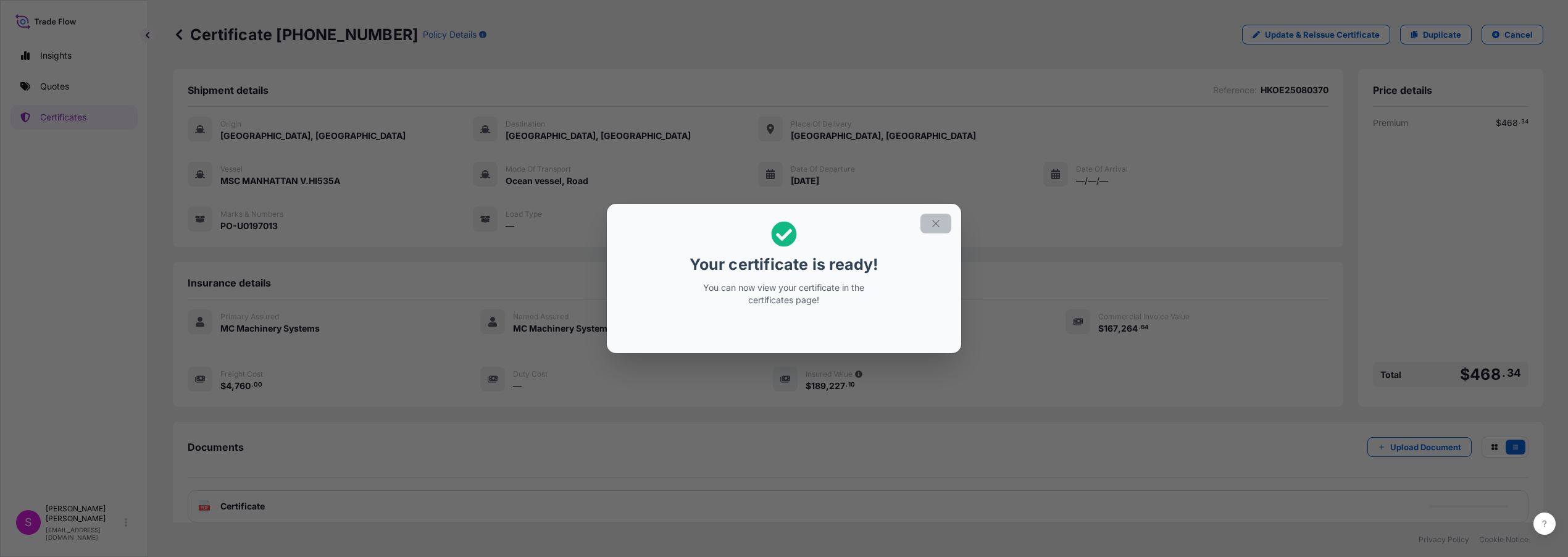
click at [936, 223] on icon "button" at bounding box center [935, 223] width 11 height 11
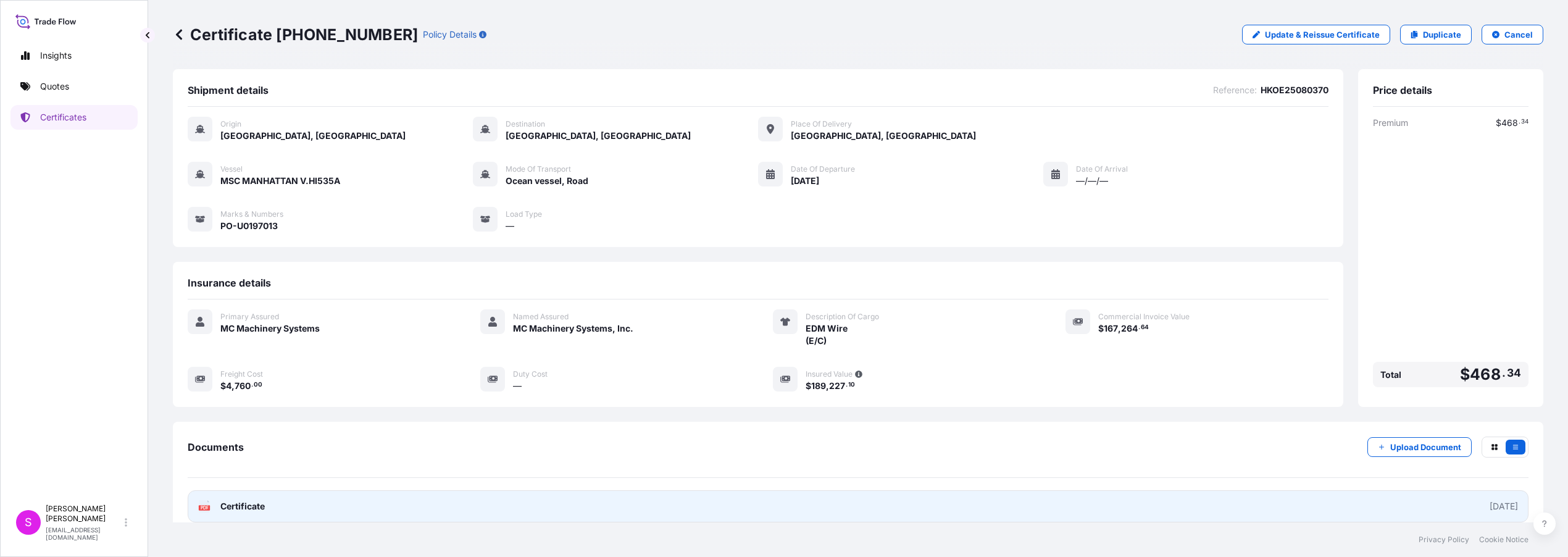
click at [219, 502] on div "PDF Certificate" at bounding box center [232, 507] width 67 height 12
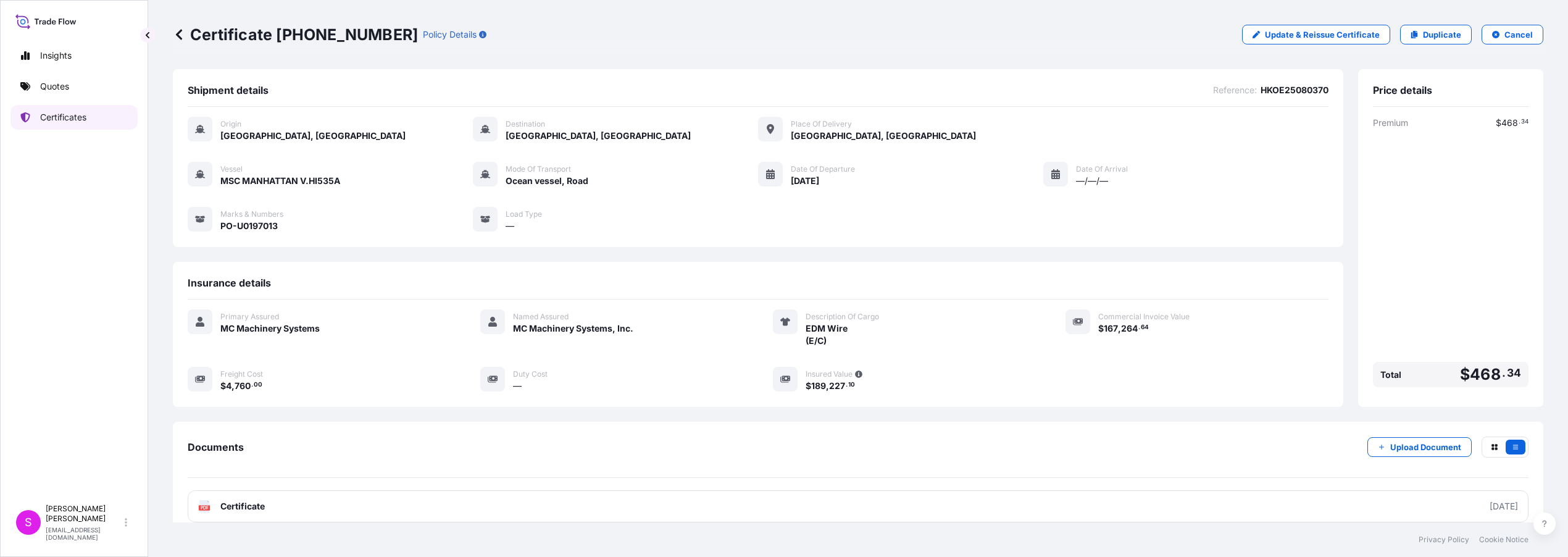
click at [71, 118] on p "Certificates" at bounding box center [63, 117] width 46 height 12
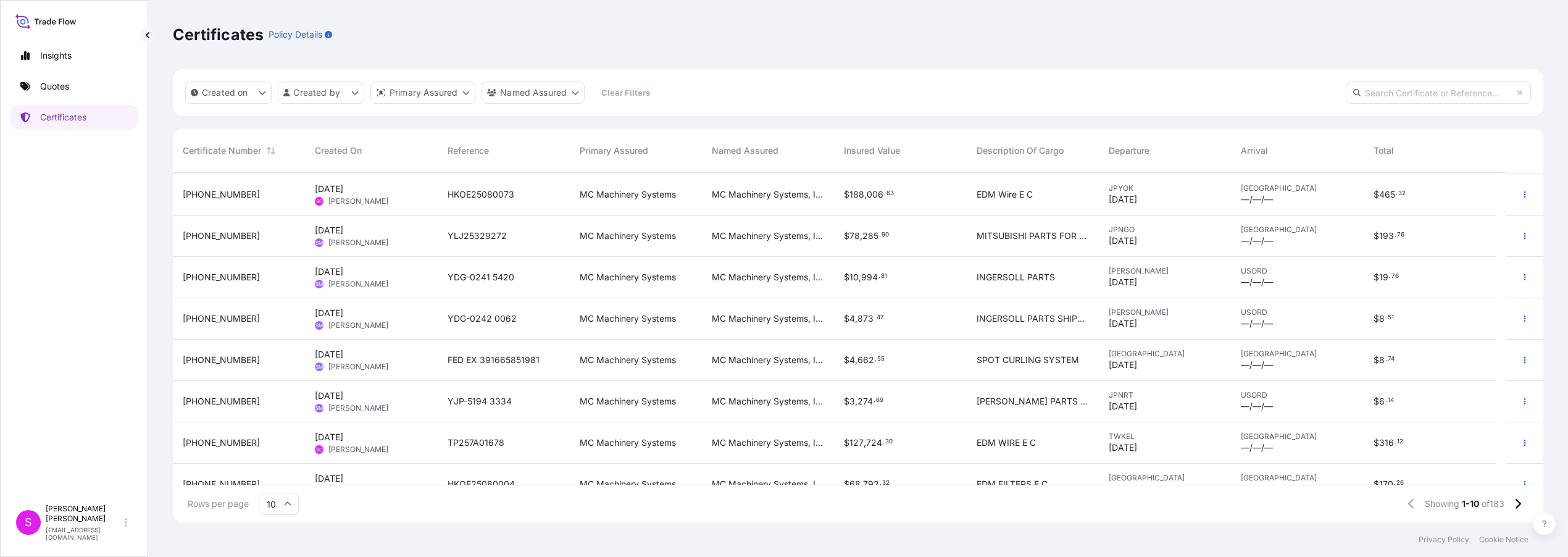
scroll to position [101, 0]
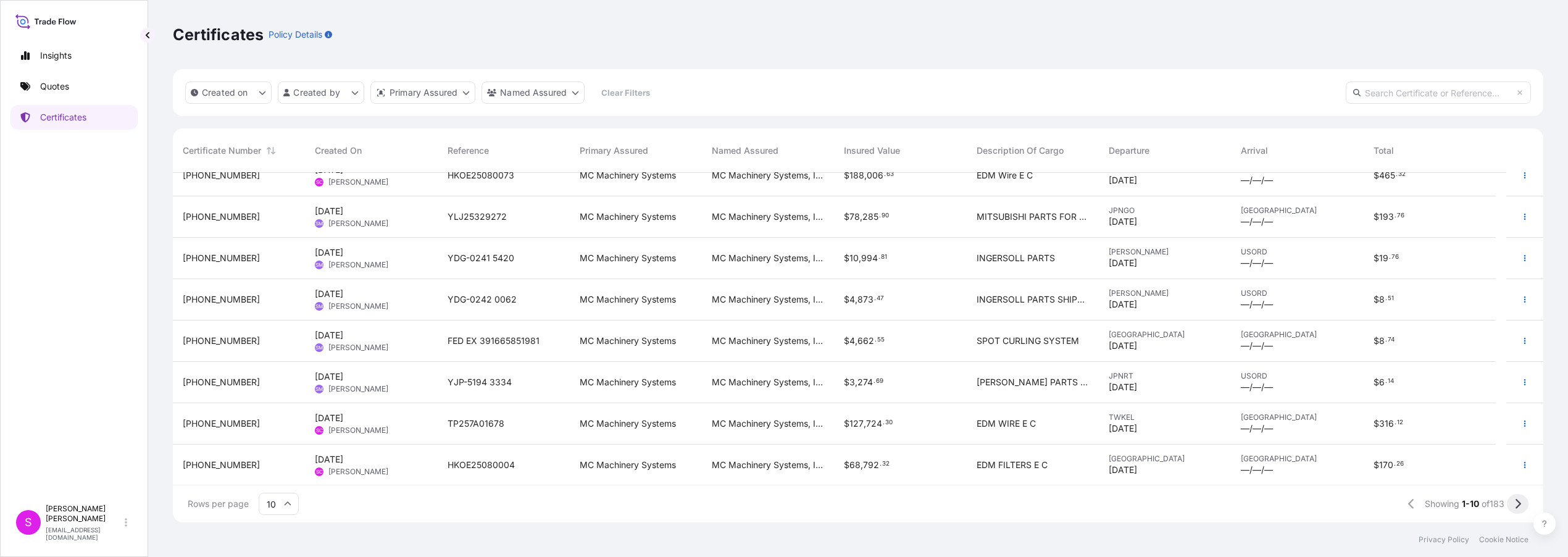
click at [1519, 505] on icon at bounding box center [1518, 504] width 5 height 10
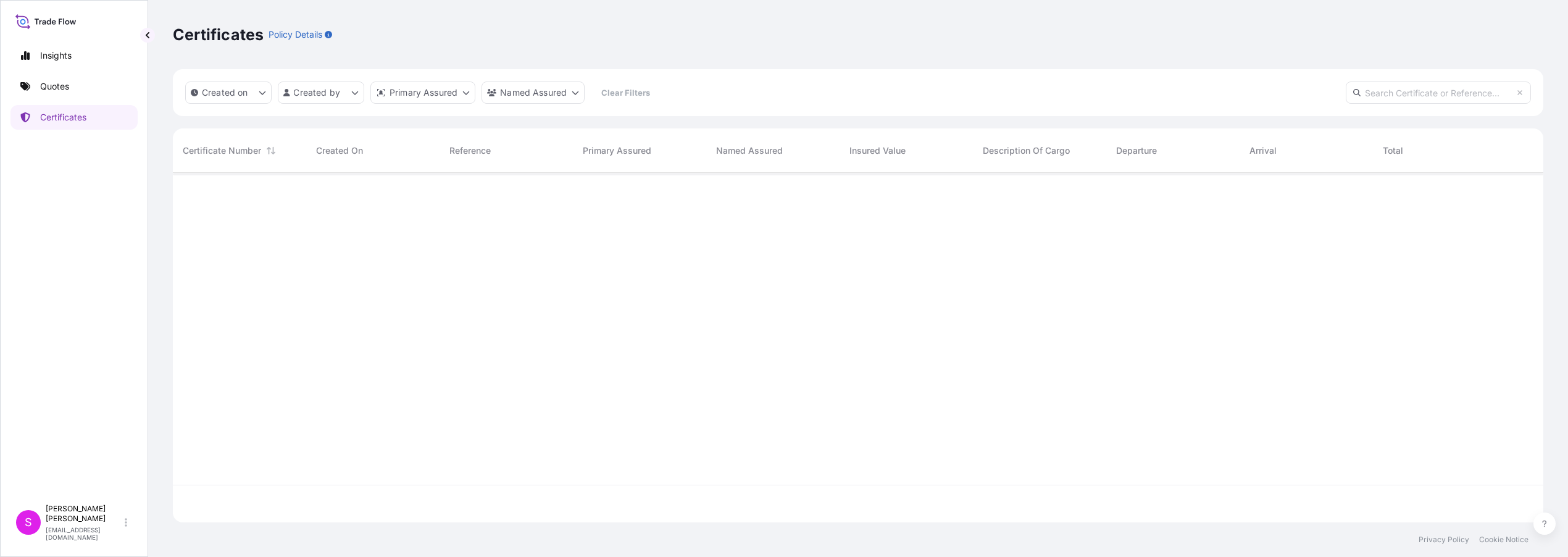
scroll to position [0, 0]
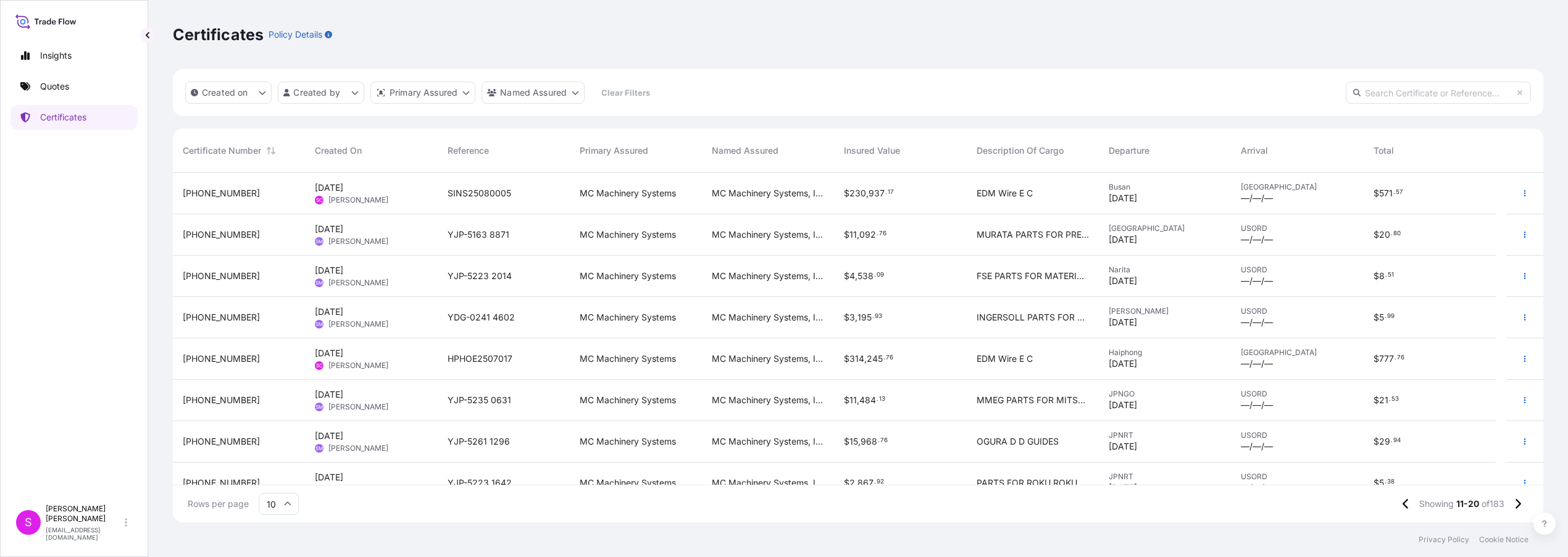
click at [1106, 359] on div "Haiphong [DATE]" at bounding box center [1165, 359] width 132 height 41
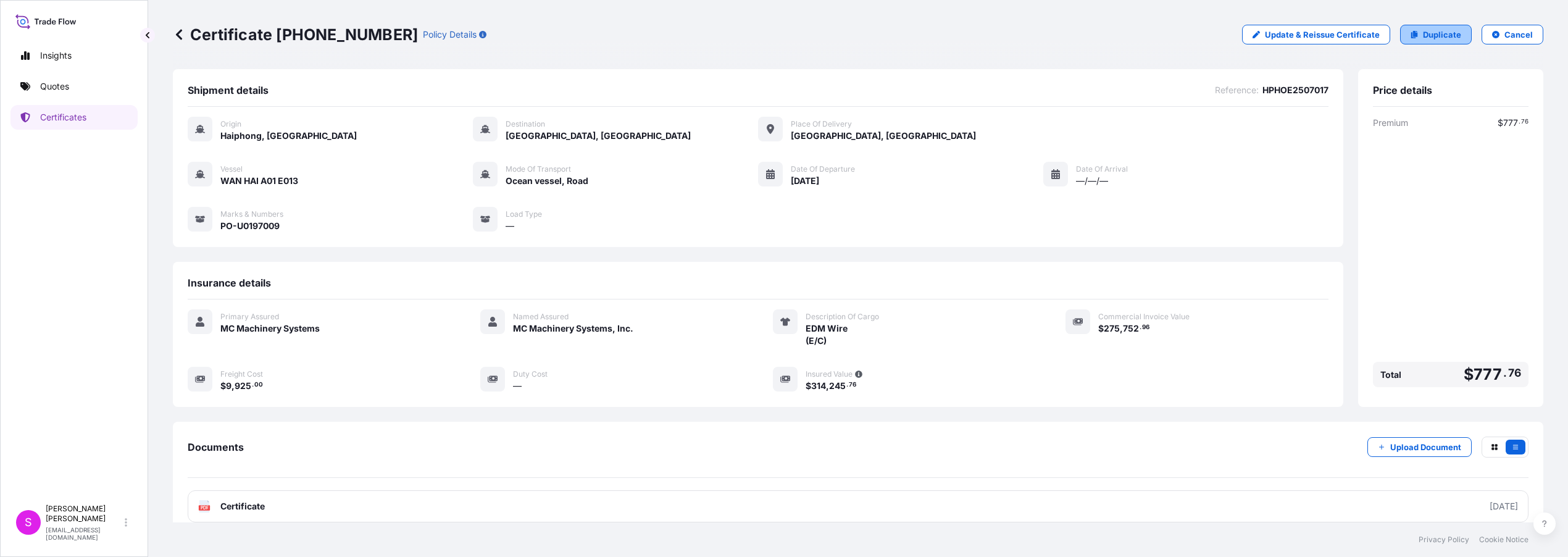
click at [1423, 35] on p "Duplicate" at bounding box center [1442, 34] width 38 height 12
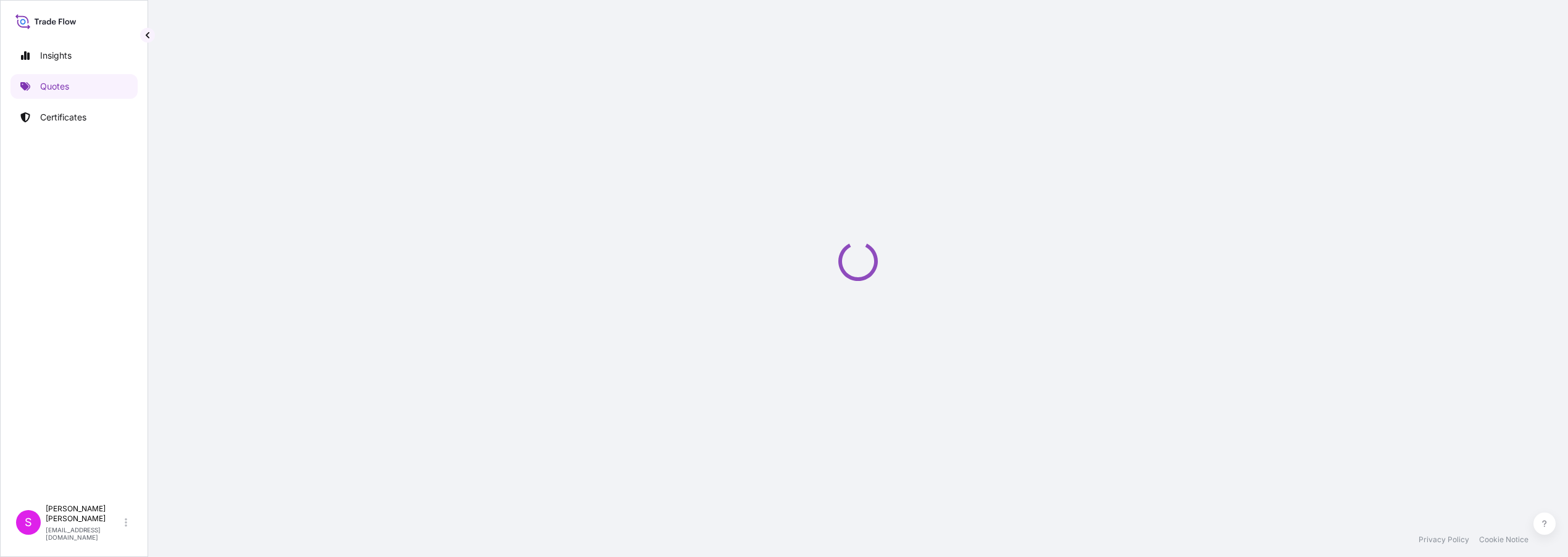
select select "Ocean Vessel"
select select "Road / [GEOGRAPHIC_DATA]"
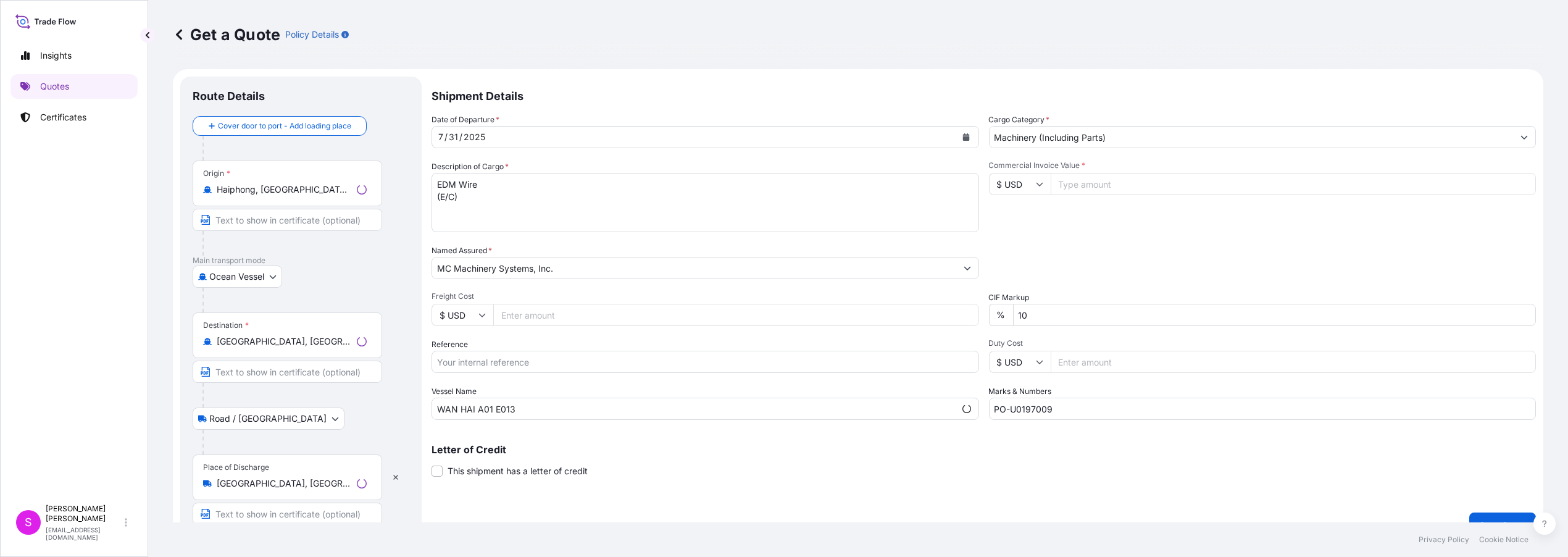
scroll to position [19, 0]
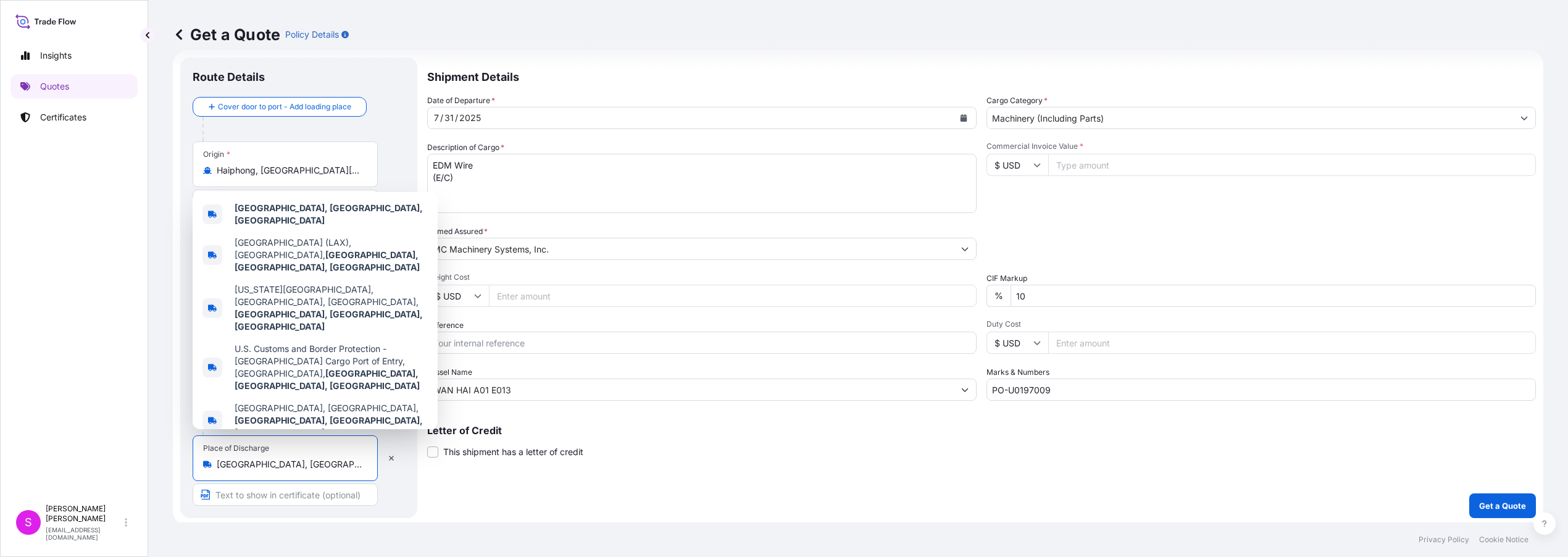
drag, startPoint x: 317, startPoint y: 468, endPoint x: 193, endPoint y: 465, distance: 124.0
click at [193, 465] on div "Place of Discharge [GEOGRAPHIC_DATA], [GEOGRAPHIC_DATA], [GEOGRAPHIC_DATA]" at bounding box center [286, 458] width 185 height 46
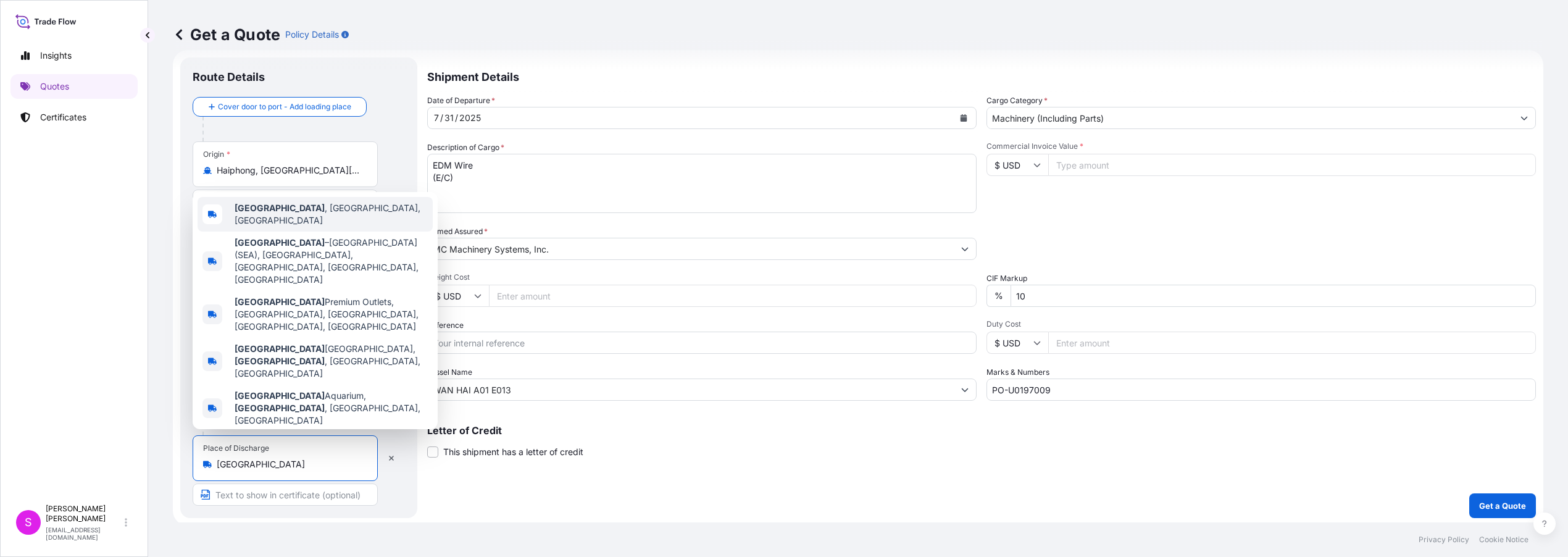
click at [276, 226] on span "[GEOGRAPHIC_DATA] , [GEOGRAPHIC_DATA], [GEOGRAPHIC_DATA]" at bounding box center [331, 214] width 193 height 25
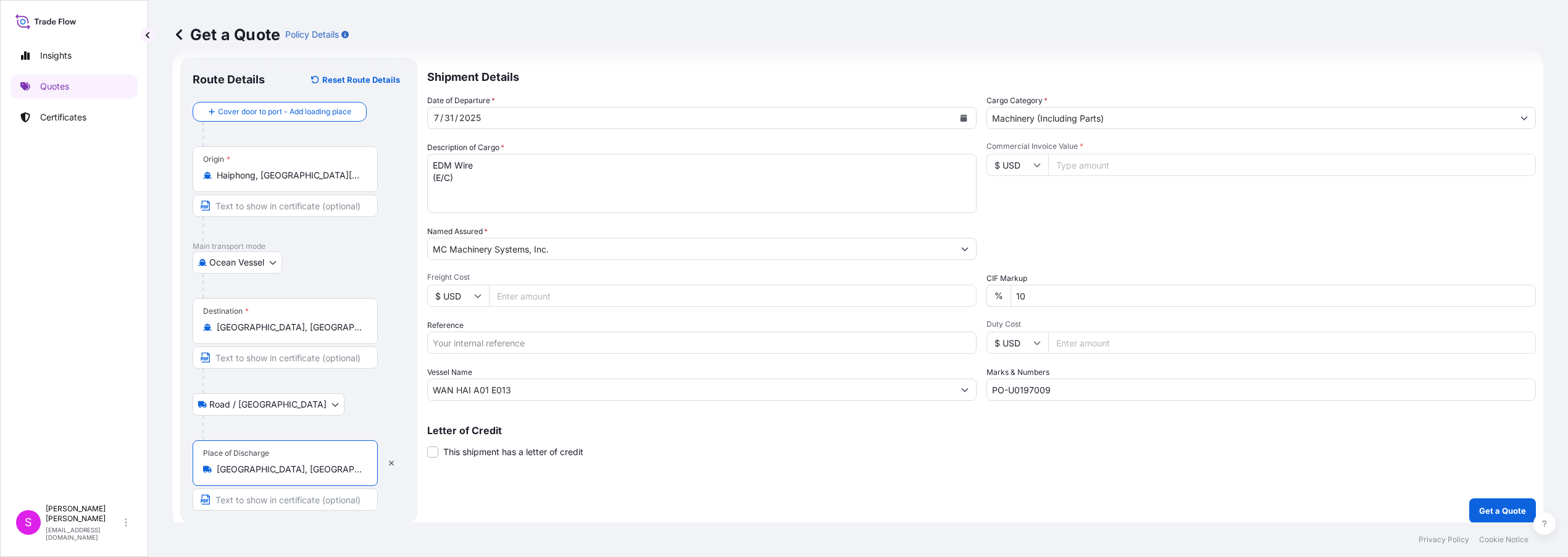
type input "[GEOGRAPHIC_DATA], [GEOGRAPHIC_DATA], [GEOGRAPHIC_DATA]"
click at [961, 115] on icon "Calendar" at bounding box center [964, 118] width 7 height 8
click at [473, 293] on div "28" at bounding box center [472, 292] width 22 height 22
click at [961, 119] on icon "Calendar" at bounding box center [964, 118] width 7 height 8
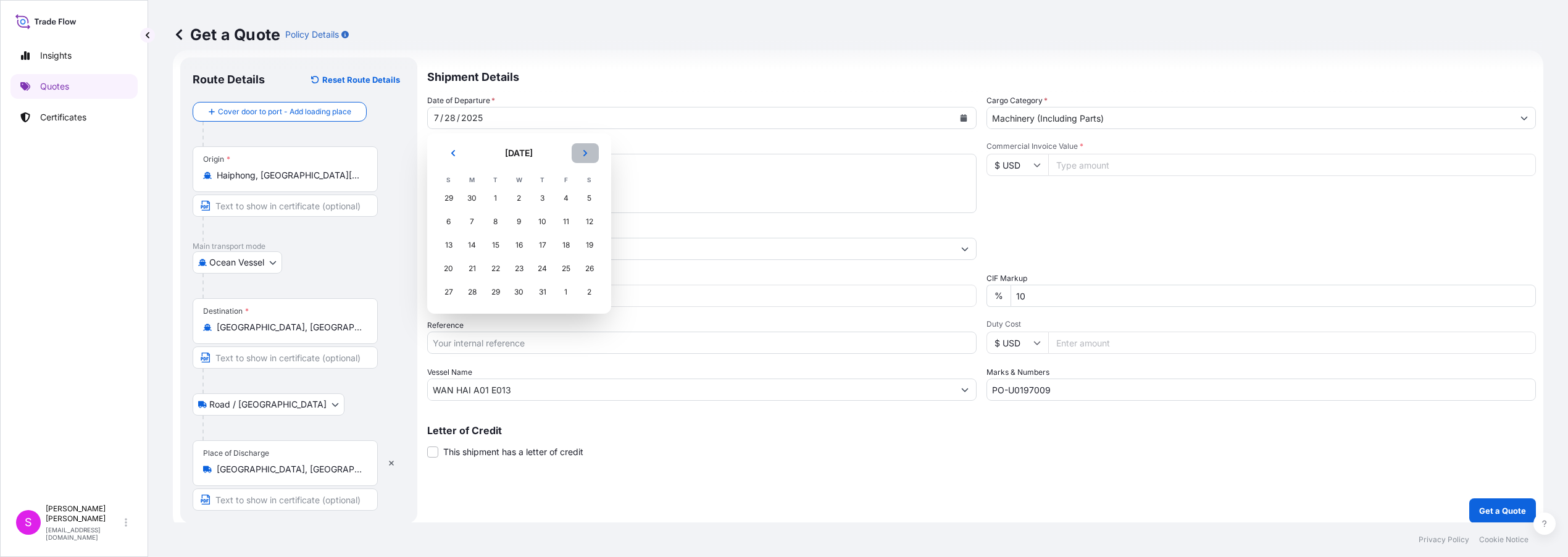
click at [587, 153] on icon "Next" at bounding box center [585, 153] width 8 height 8
click at [544, 292] on div "28" at bounding box center [542, 292] width 22 height 22
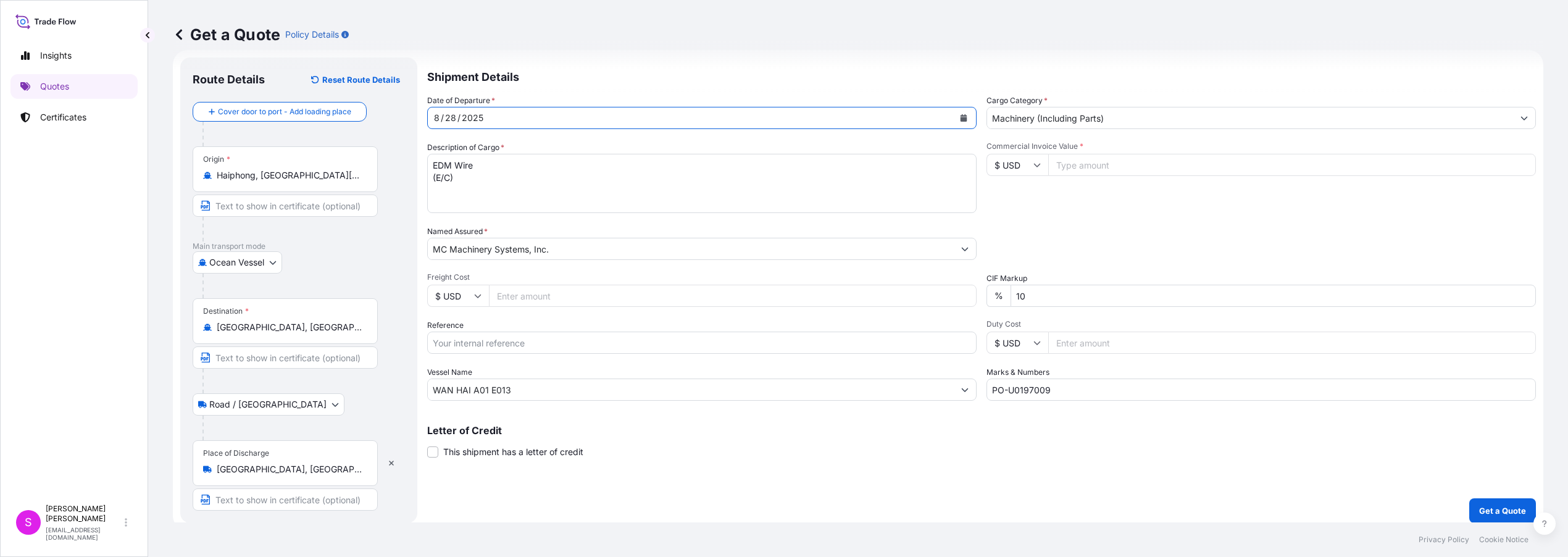
click at [529, 296] on input "Freight Cost" at bounding box center [733, 296] width 487 height 22
type input "9365.00"
click at [459, 341] on input "Reference" at bounding box center [702, 343] width 550 height 22
type input "HPHOE2508020"
click at [530, 390] on input "WAN HAI A01 E013" at bounding box center [690, 389] width 526 height 22
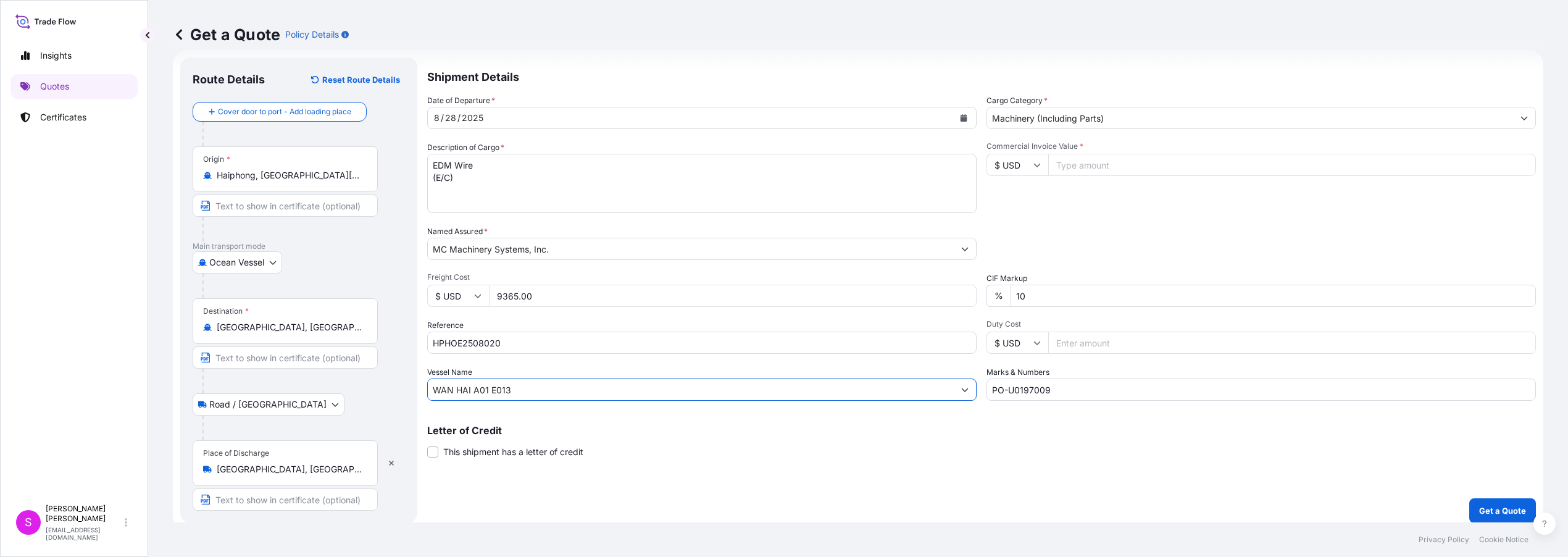
drag, startPoint x: 529, startPoint y: 390, endPoint x: 389, endPoint y: 386, distance: 140.1
click at [389, 386] on form "Route Details Reset Route Details Cover door to port - Add loading place Place …" at bounding box center [858, 290] width 1371 height 481
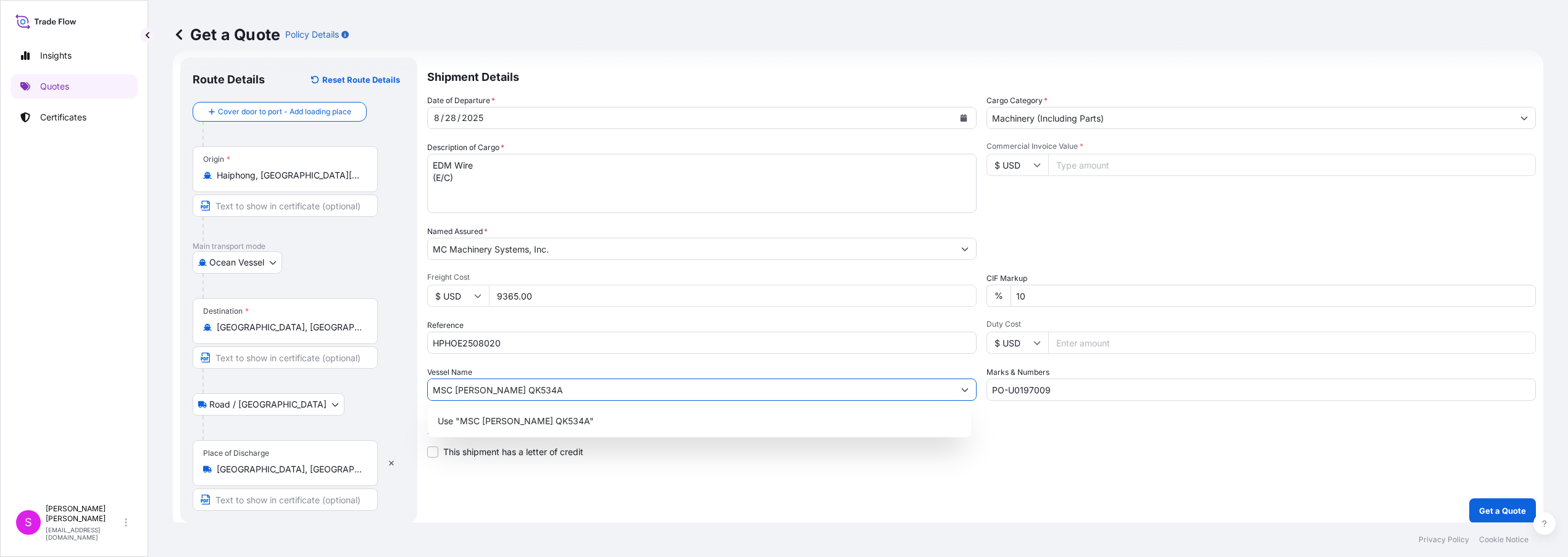
type input "MSC [PERSON_NAME] QK534A"
click at [1084, 167] on input "Commercial Invoice Value *" at bounding box center [1292, 164] width 487 height 22
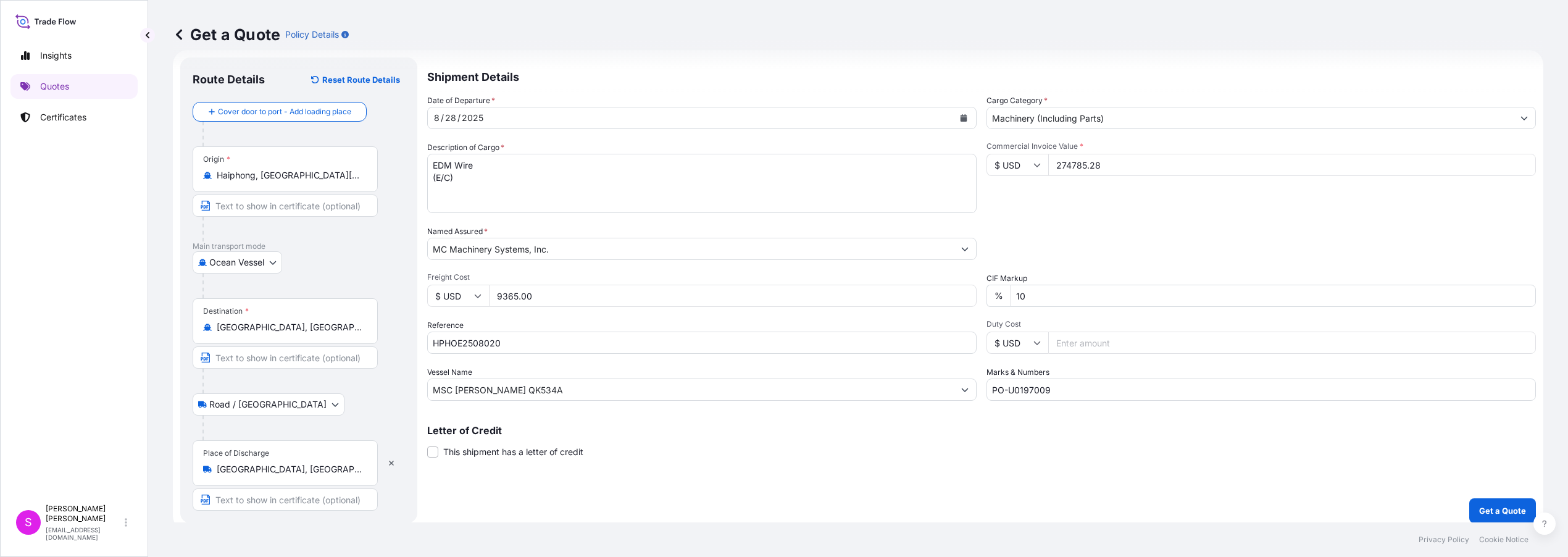
type input "274785.28"
click at [1065, 396] on input "PO-U0197009" at bounding box center [1261, 389] width 550 height 22
type input "PO-U0197470"
click at [1488, 511] on p "Get a Quote" at bounding box center [1503, 511] width 47 height 12
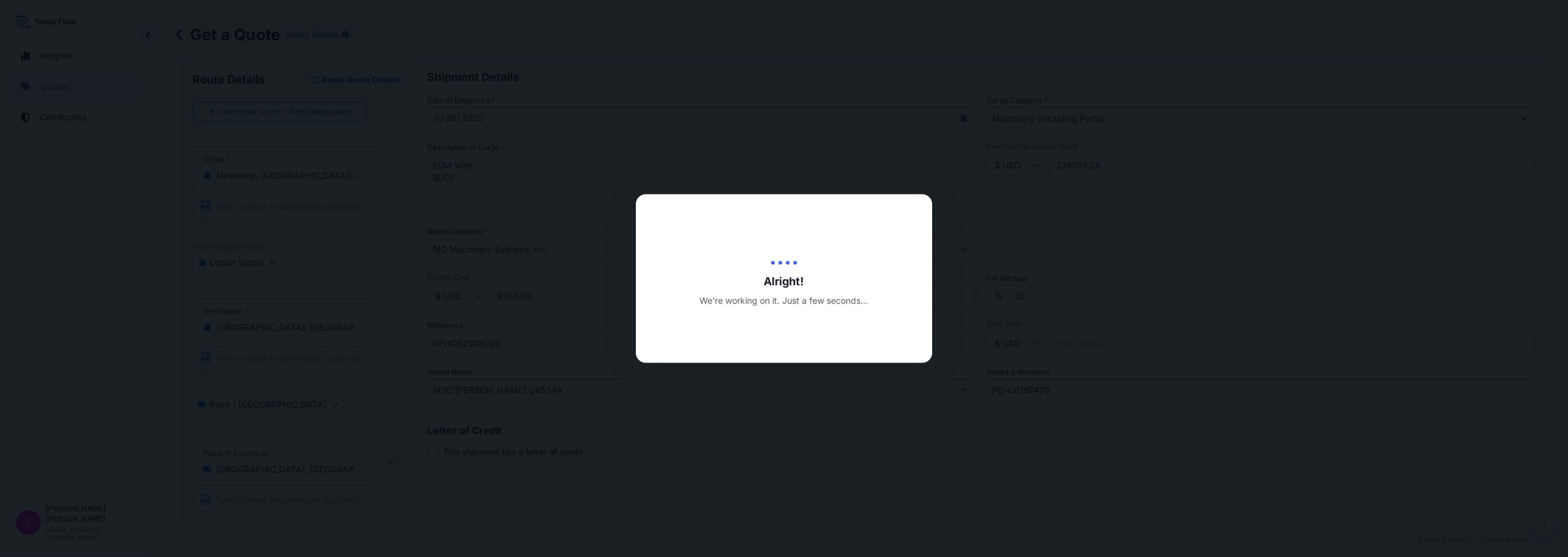
type input "[DATE]"
select select "Ocean Vessel"
select select "Road / [GEOGRAPHIC_DATA]"
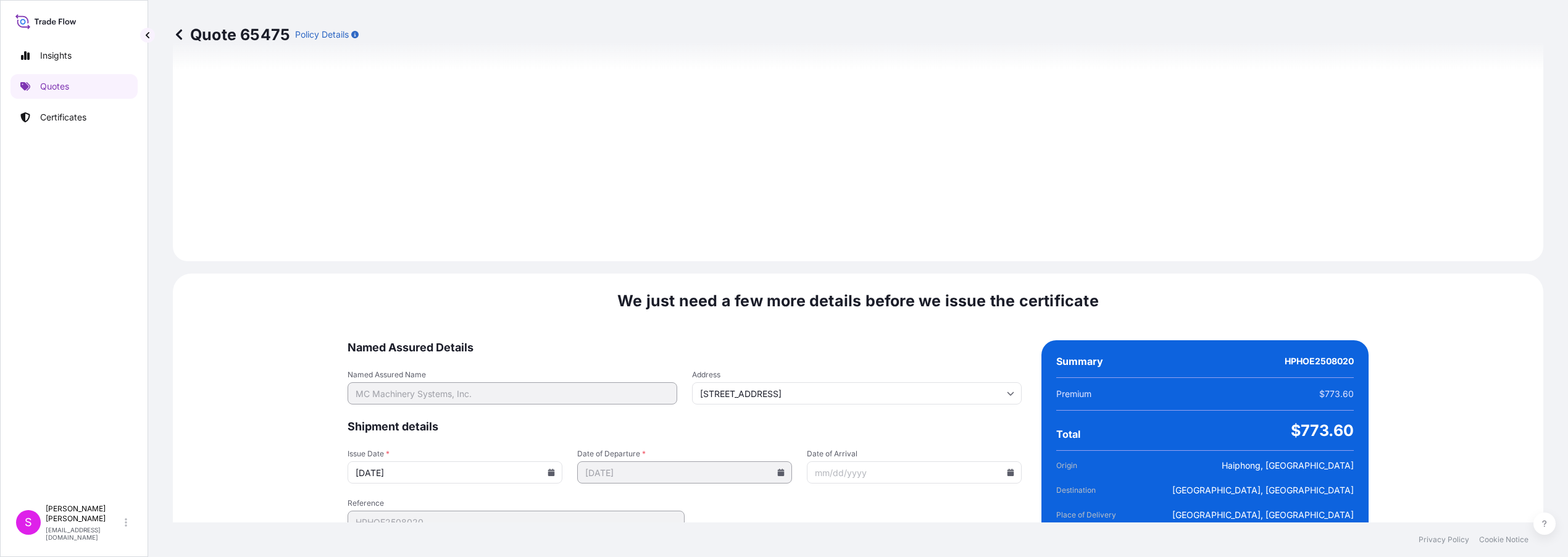
scroll to position [1467, 0]
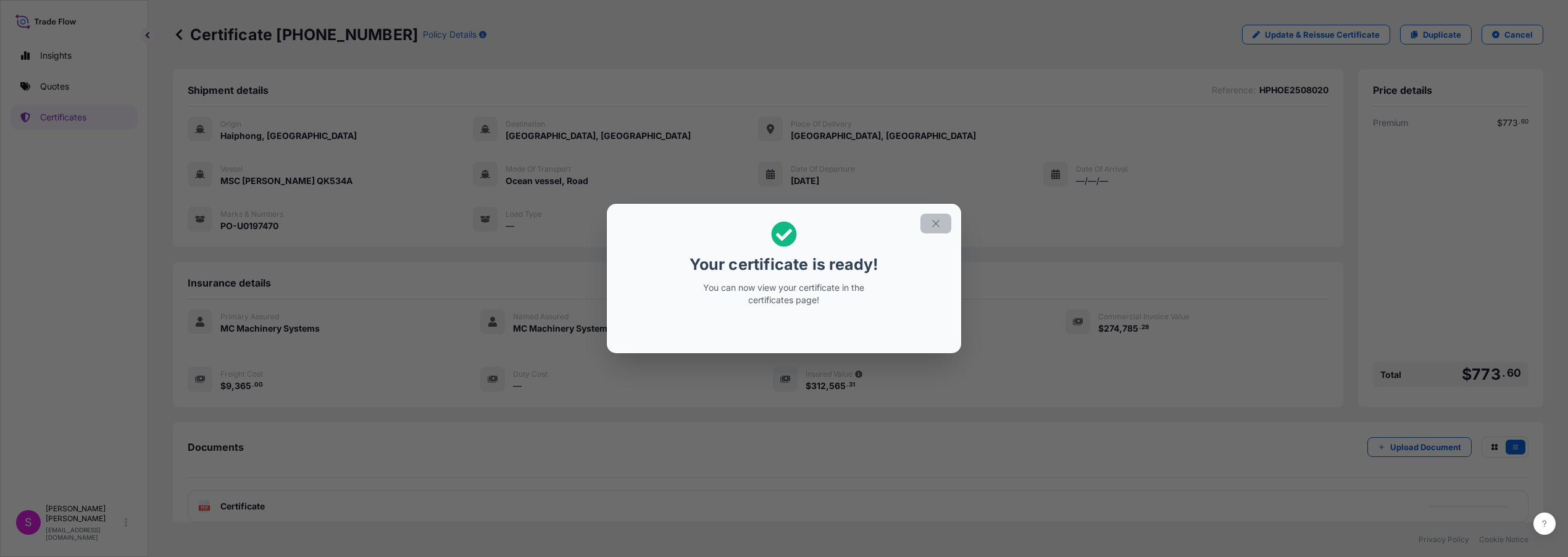
click at [938, 225] on icon "button" at bounding box center [935, 223] width 7 height 7
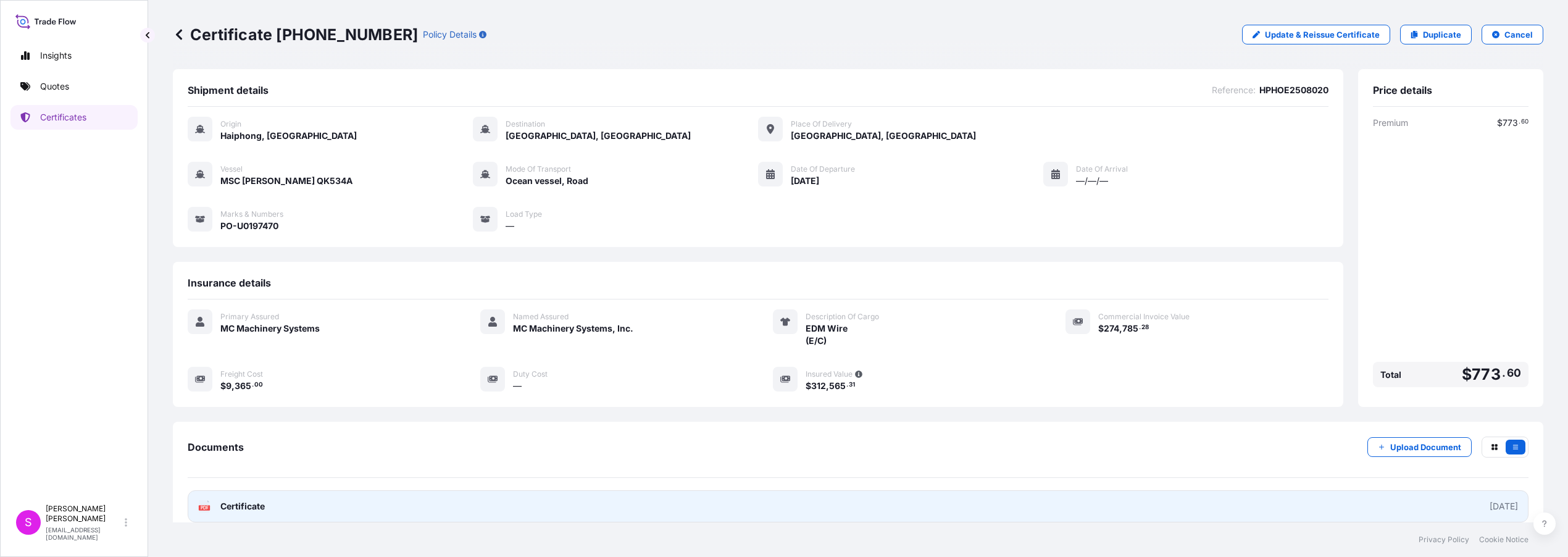
click at [233, 507] on span "Certificate" at bounding box center [242, 507] width 45 height 12
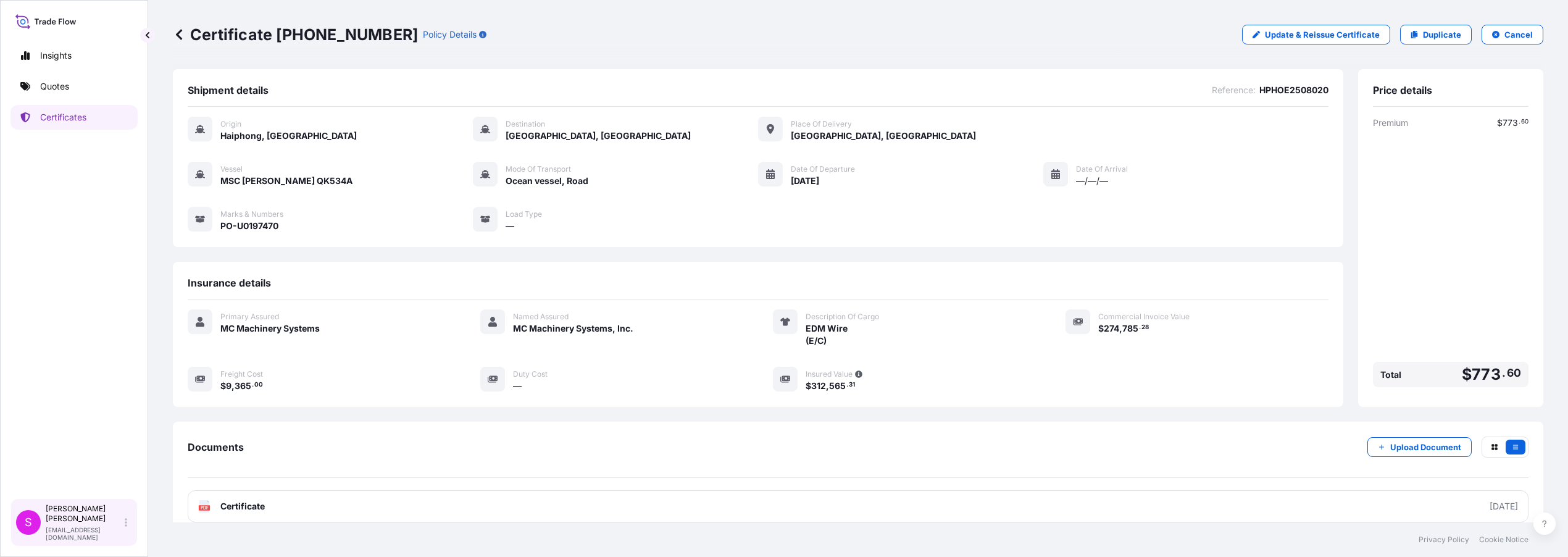
click at [68, 530] on div "[PERSON_NAME] [PERSON_NAME][EMAIL_ADDRESS][PERSON_NAME][DOMAIN_NAME]" at bounding box center [89, 522] width 87 height 37
